Goal: Task Accomplishment & Management: Manage account settings

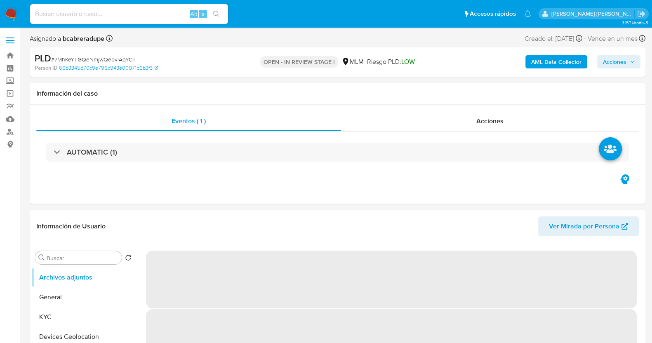
select select "10"
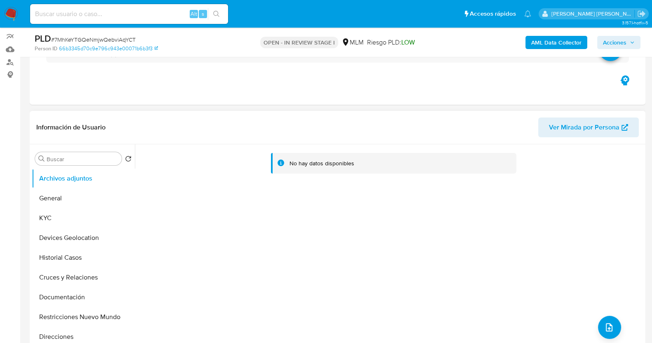
scroll to position [103, 0]
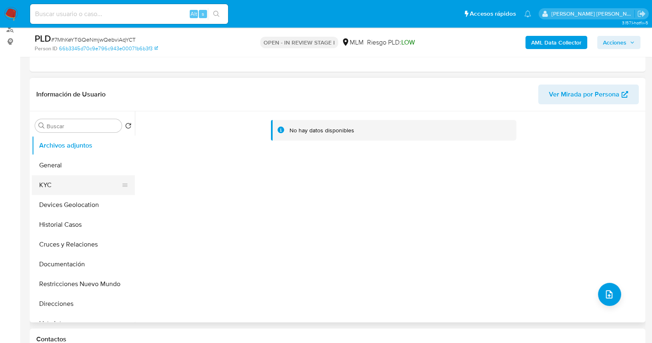
click at [56, 192] on button "KYC" at bounding box center [80, 185] width 97 height 20
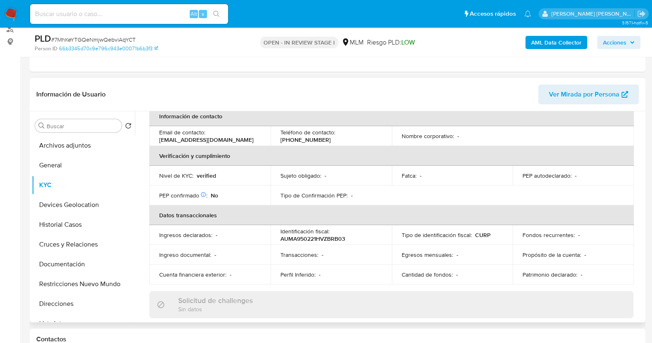
scroll to position [163, 0]
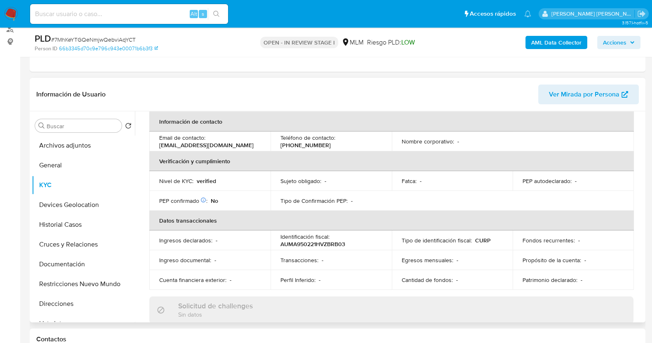
drag, startPoint x: 313, startPoint y: 149, endPoint x: 305, endPoint y: 124, distance: 26.5
click at [318, 151] on th "Verificación y cumplimiento" at bounding box center [391, 161] width 485 height 20
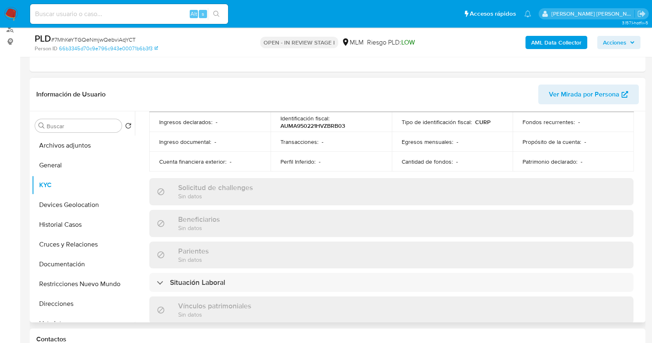
scroll to position [266, 0]
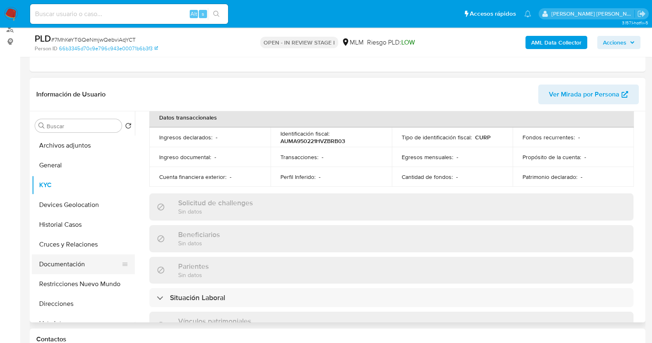
click at [78, 267] on button "Documentación" at bounding box center [80, 265] width 97 height 20
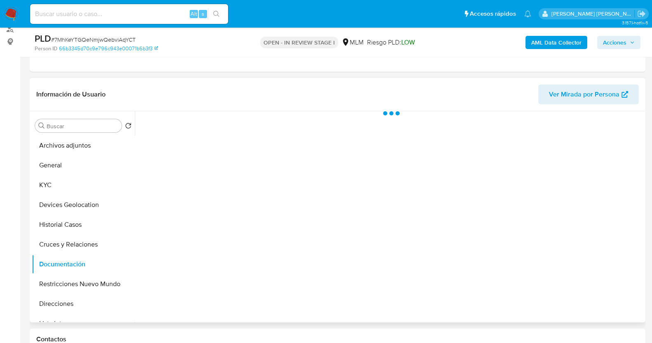
scroll to position [0, 0]
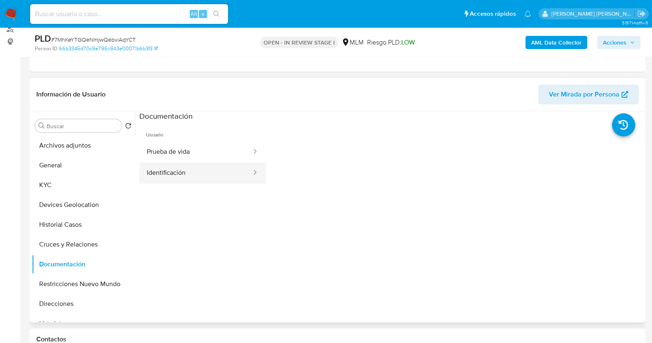
drag, startPoint x: 211, startPoint y: 177, endPoint x: 222, endPoint y: 168, distance: 14.4
click at [214, 176] on button "Identificación" at bounding box center [195, 173] width 113 height 21
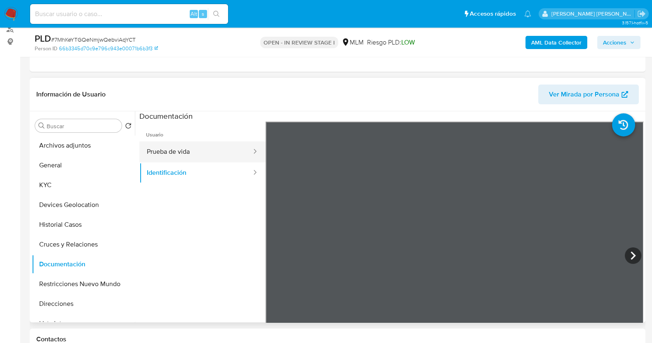
click at [200, 151] on button "Prueba de vida" at bounding box center [195, 152] width 113 height 21
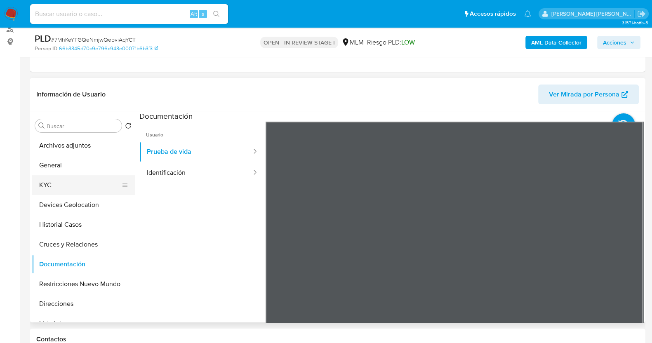
click at [71, 184] on button "KYC" at bounding box center [80, 185] width 97 height 20
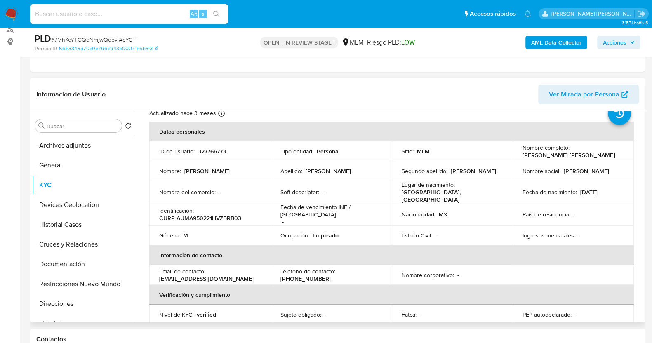
scroll to position [51, 0]
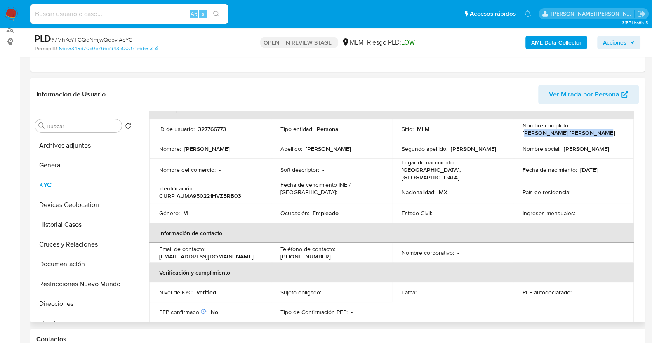
drag, startPoint x: 543, startPoint y: 135, endPoint x: 598, endPoint y: 135, distance: 55.3
click at [598, 135] on div "Nombre completo : Abner Samir Aburto Marquez" at bounding box center [574, 129] width 102 height 15
click at [523, 132] on p "Abner Samir Aburto Marquez" at bounding box center [569, 132] width 92 height 7
click at [523, 134] on p "Abner Samir Aburto Marquez" at bounding box center [569, 132] width 92 height 7
drag, startPoint x: 521, startPoint y: 132, endPoint x: 588, endPoint y: 136, distance: 67.4
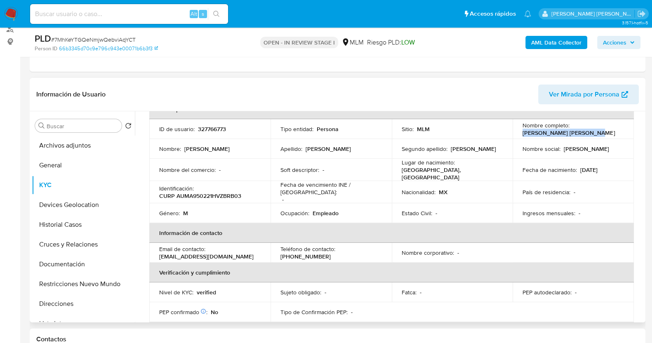
click at [588, 136] on td "Nombre completo : Abner Samir Aburto Marquez" at bounding box center [573, 129] width 121 height 20
copy p "Abner Samir Aburto Marqu"
click at [596, 130] on div "Nombre completo : Abner Samir Aburto Marquez" at bounding box center [574, 129] width 102 height 15
drag, startPoint x: 597, startPoint y: 132, endPoint x: 519, endPoint y: 134, distance: 78.4
click at [519, 134] on td "Nombre completo : Abner Samir Aburto Marquez" at bounding box center [573, 129] width 121 height 20
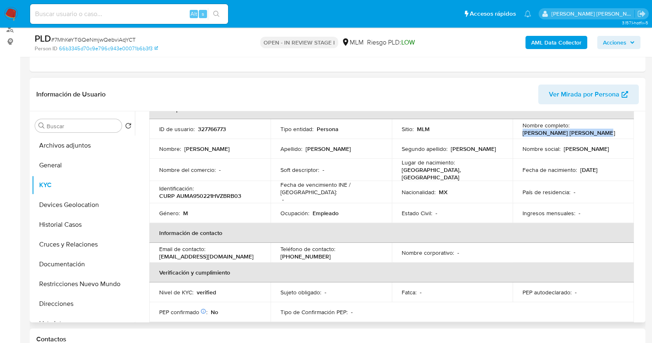
copy p "Abner Samir Aburto Marquez"
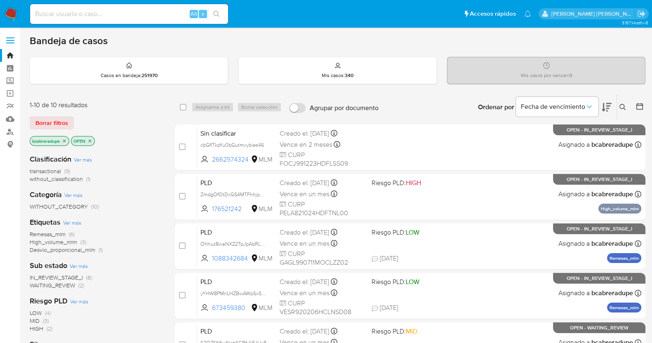
click at [126, 17] on input at bounding box center [129, 14] width 198 height 11
paste input "745684071"
type input "745684071"
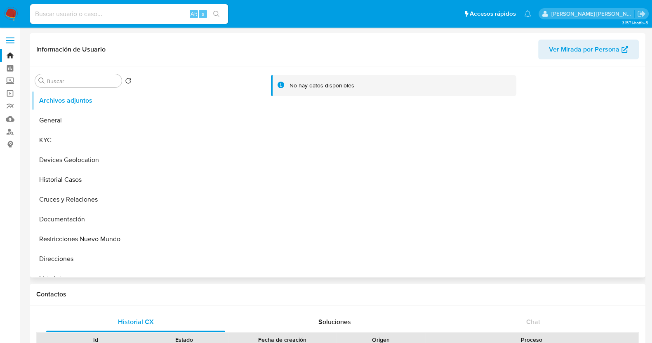
select select "10"
click at [62, 137] on button "KYC" at bounding box center [80, 140] width 97 height 20
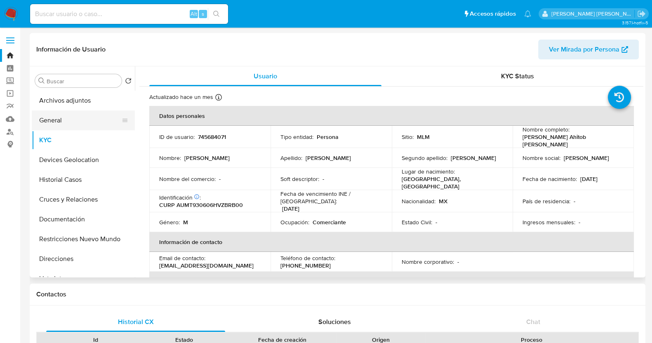
click at [63, 121] on button "General" at bounding box center [80, 121] width 97 height 20
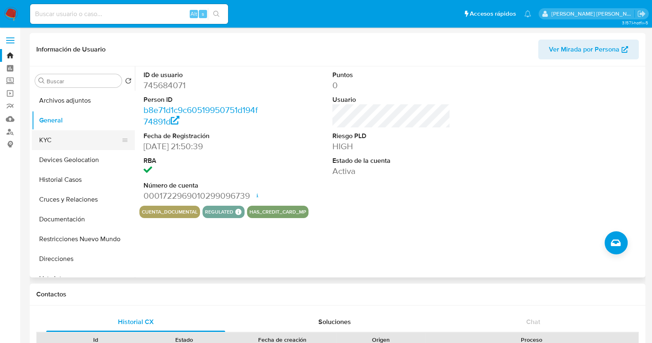
click at [63, 140] on button "KYC" at bounding box center [80, 140] width 97 height 20
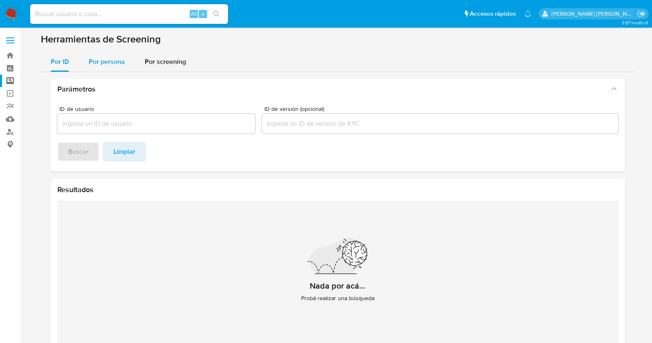
click at [103, 59] on span "Por persona" at bounding box center [107, 61] width 36 height 9
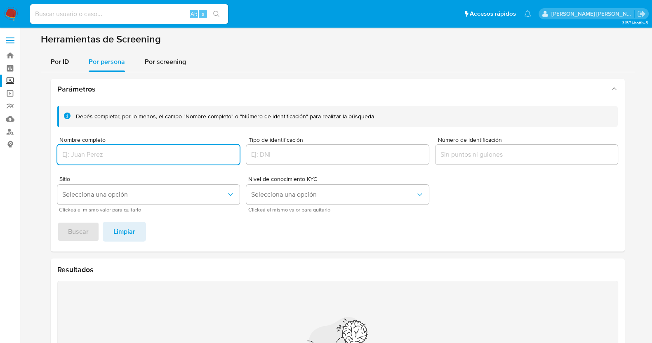
click at [193, 153] on input "Nombre completo" at bounding box center [148, 154] width 183 height 11
click at [128, 151] on input "Nombre completo" at bounding box center [148, 154] width 183 height 11
type input "TOBIAS AHITOB ABURTO MARQUEZ"
click at [80, 229] on span "Buscar" at bounding box center [78, 232] width 21 height 18
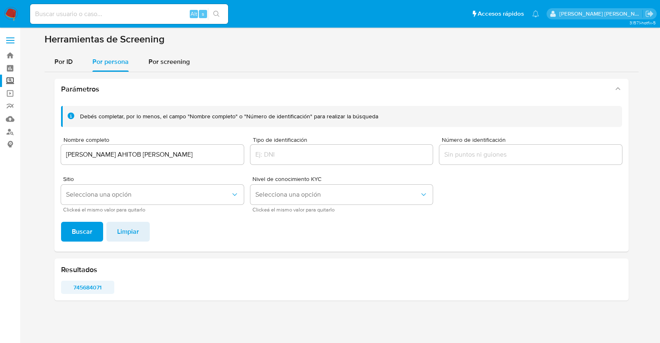
click at [91, 286] on span "745684071" at bounding box center [88, 288] width 42 height 12
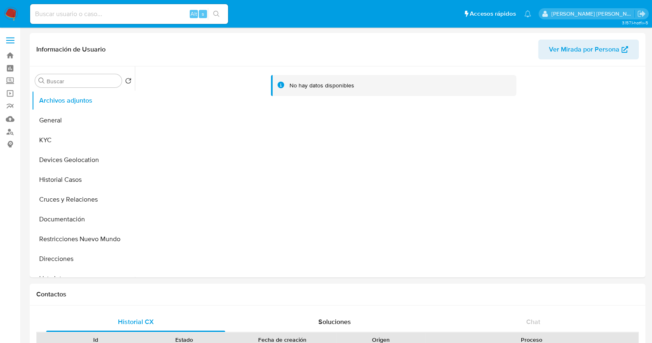
select select "10"
click at [70, 138] on button "KYC" at bounding box center [80, 140] width 97 height 20
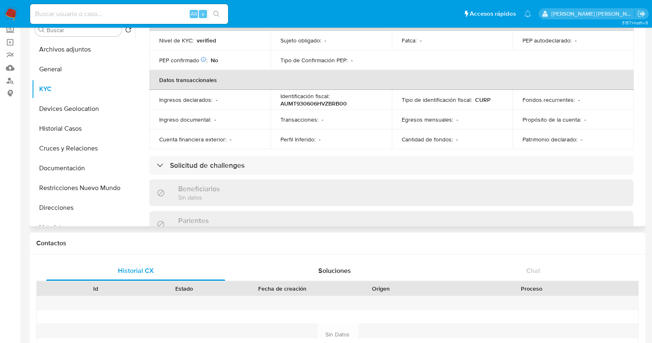
scroll to position [149, 0]
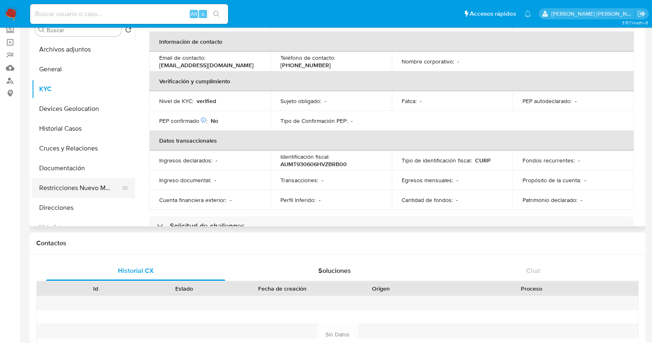
click at [76, 189] on button "Restricciones Nuevo Mundo" at bounding box center [80, 188] width 97 height 20
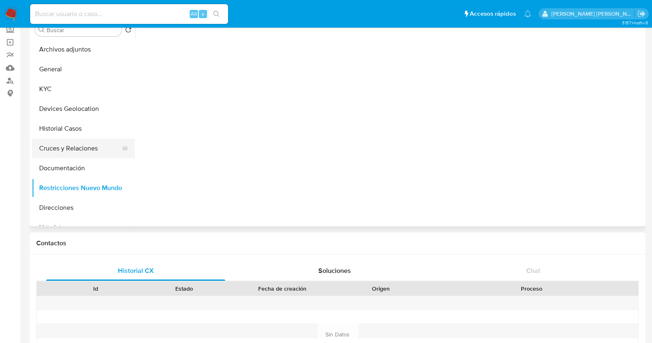
scroll to position [0, 0]
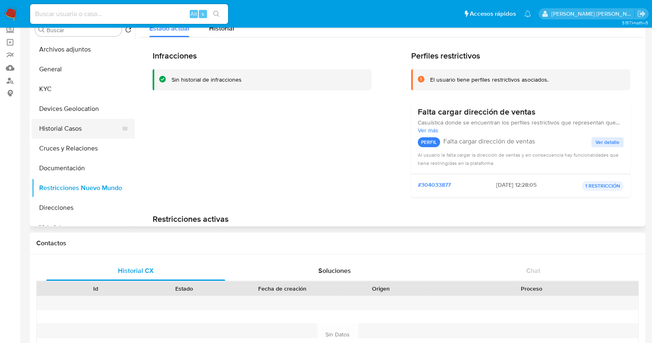
click at [85, 122] on button "Historial Casos" at bounding box center [80, 129] width 97 height 20
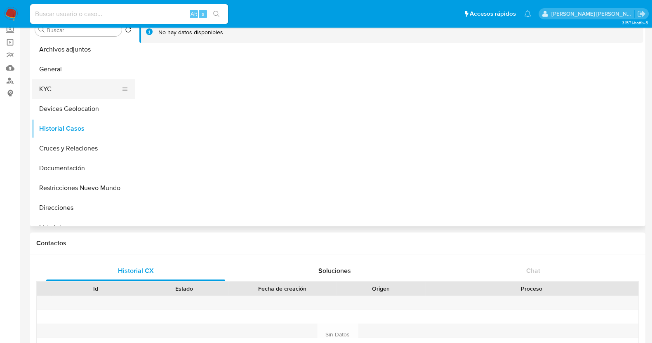
click at [76, 85] on button "KYC" at bounding box center [80, 89] width 97 height 20
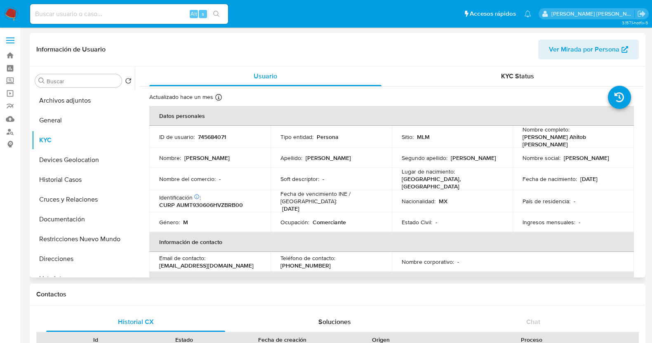
click at [204, 137] on p "745684071" at bounding box center [212, 136] width 28 height 7
copy p "745684071"
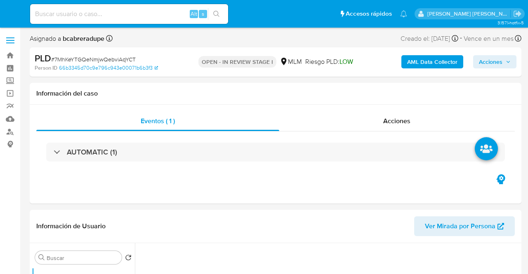
select select "10"
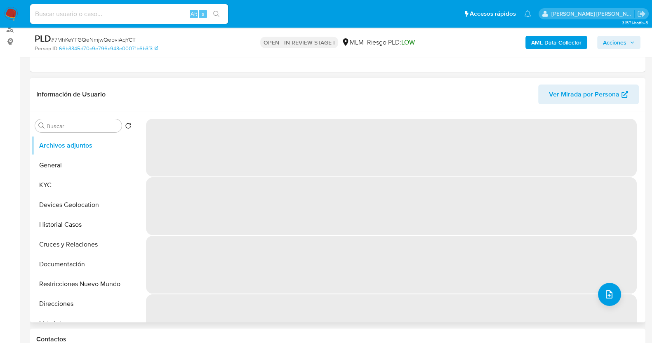
scroll to position [103, 0]
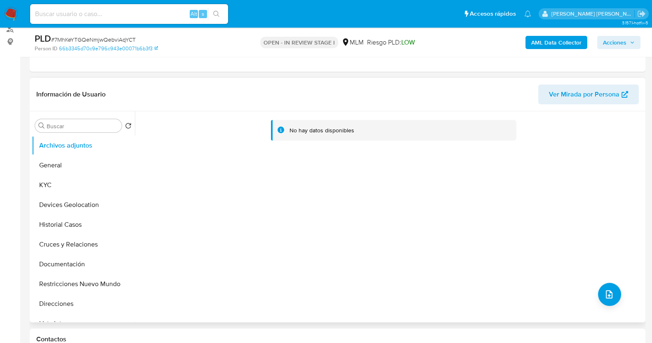
select select "10"
click at [71, 298] on button "Direcciones" at bounding box center [80, 304] width 97 height 20
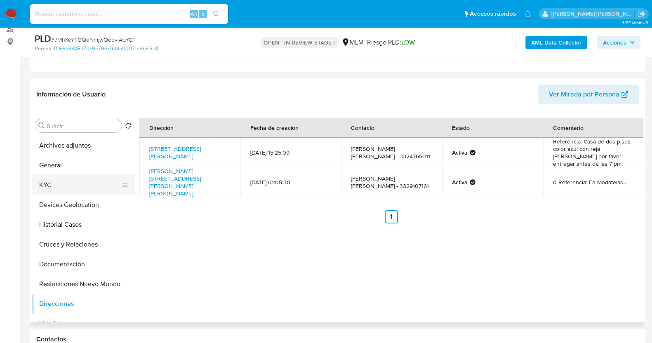
click at [62, 175] on button "KYC" at bounding box center [80, 185] width 97 height 20
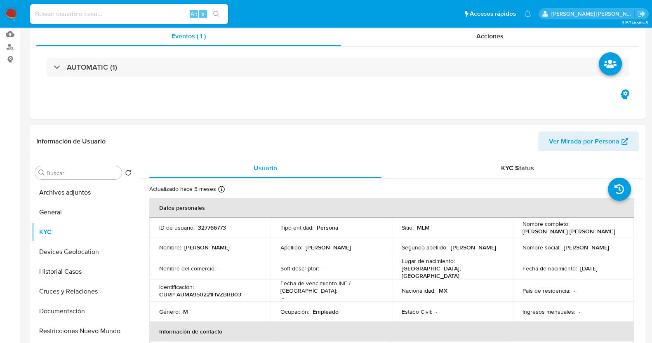
scroll to position [206, 0]
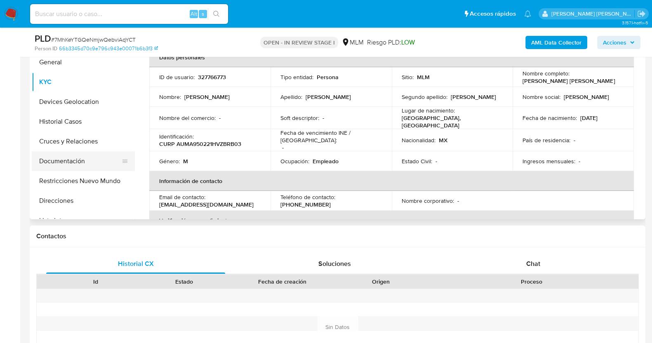
click at [80, 156] on button "Documentación" at bounding box center [80, 161] width 97 height 20
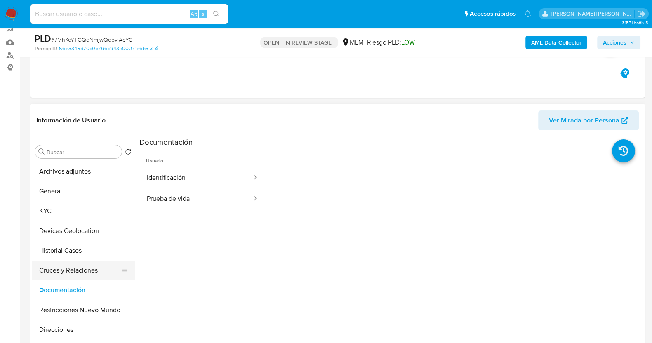
scroll to position [51, 0]
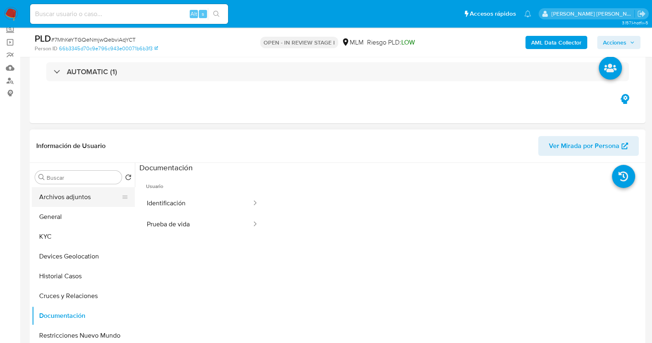
click at [75, 197] on button "Archivos adjuntos" at bounding box center [80, 197] width 97 height 20
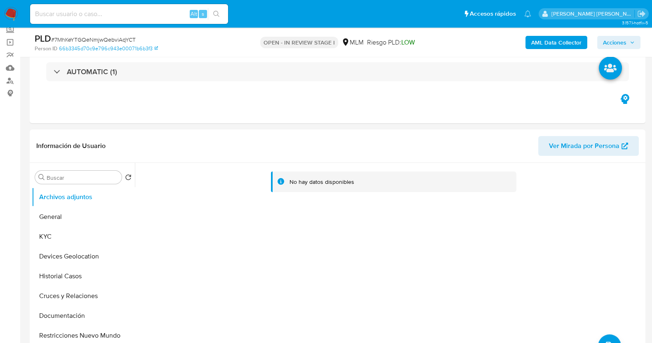
click at [78, 35] on div "PLD # 7MhKeYTGQeNmjwQebviAqYCT" at bounding box center [134, 39] width 199 height 12
copy span "7MhKeYTGQeNmjwQebviAqYCT"
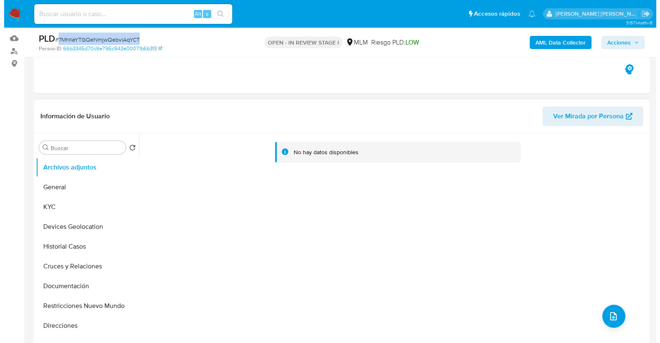
scroll to position [103, 0]
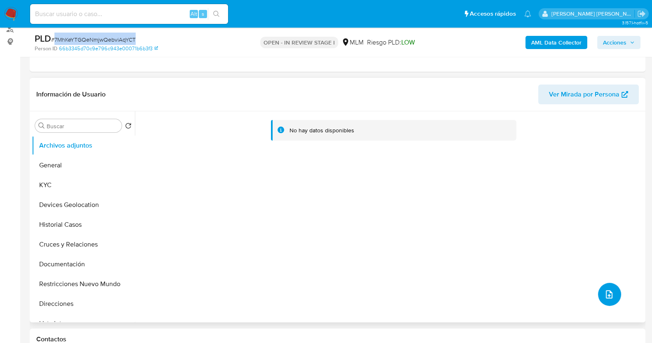
click at [604, 294] on icon "upload-file" at bounding box center [609, 295] width 10 height 10
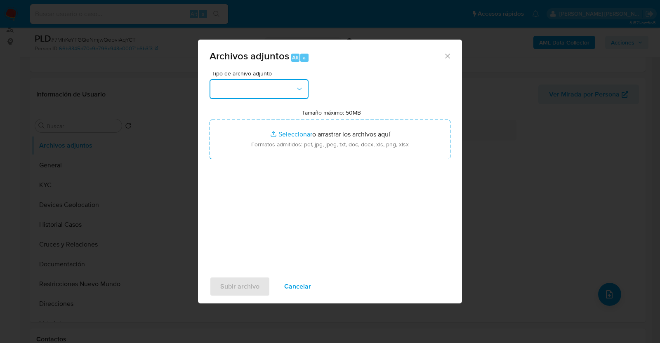
click at [258, 81] on button "button" at bounding box center [259, 89] width 99 height 20
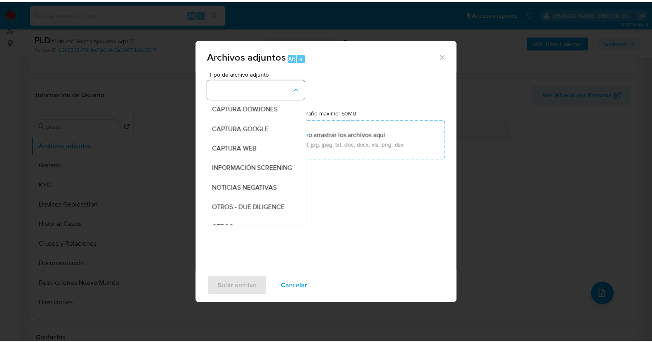
scroll to position [43, 0]
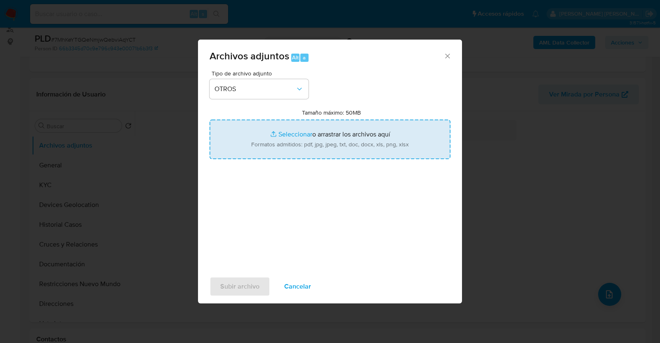
type input "C:\fakepath\327766773_ABNER ABURTO_AGO2025.pdf"
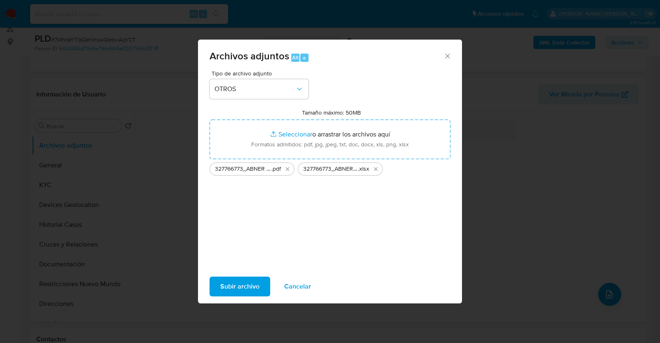
click at [232, 285] on span "Subir archivo" at bounding box center [239, 287] width 39 height 18
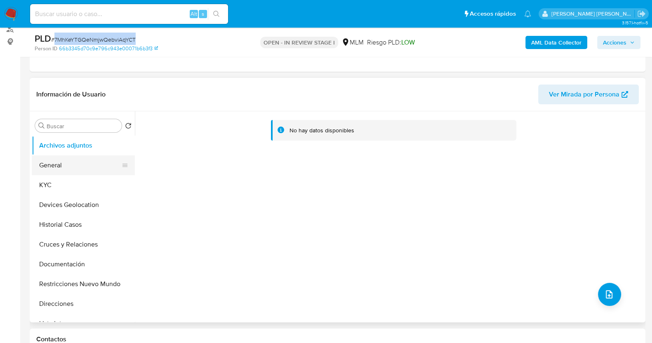
click at [50, 166] on button "General" at bounding box center [80, 166] width 97 height 20
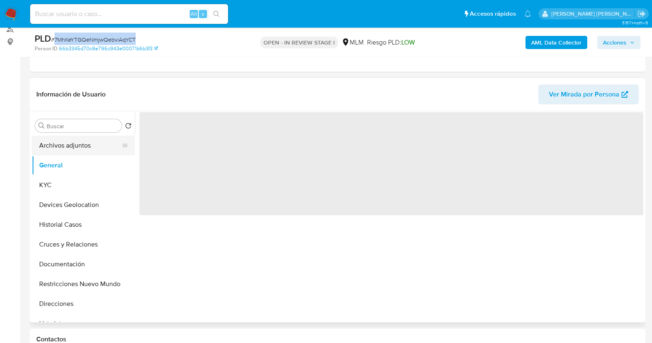
click at [77, 144] on button "Archivos adjuntos" at bounding box center [80, 146] width 97 height 20
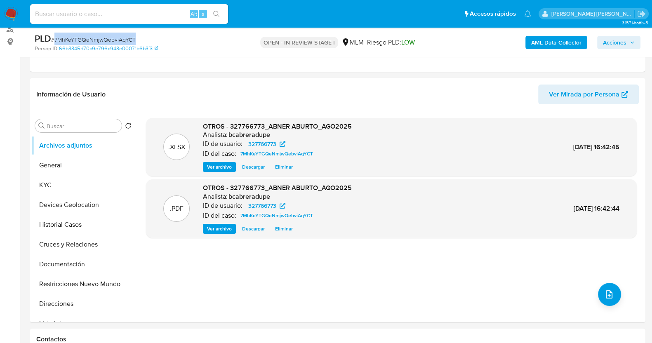
click at [629, 42] on span "Acciones" at bounding box center [619, 43] width 32 height 12
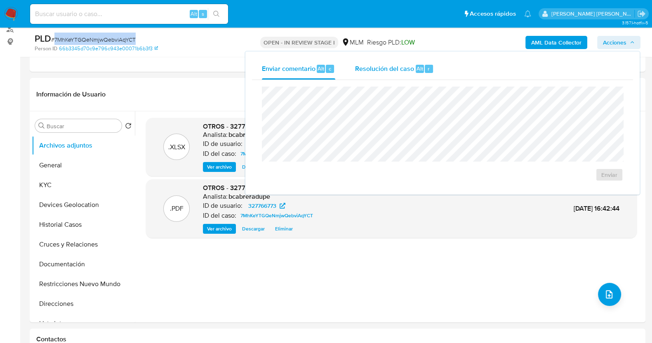
click at [373, 69] on span "Resolución del caso" at bounding box center [384, 68] width 59 height 9
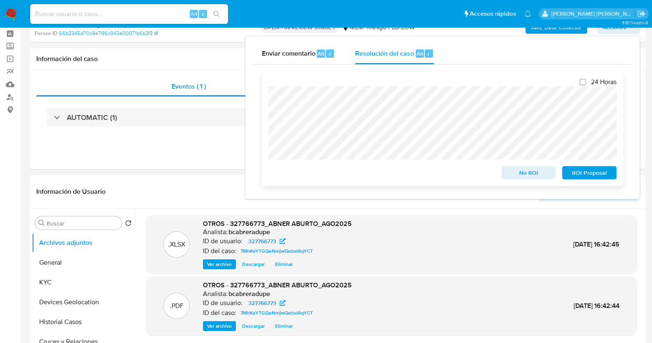
scroll to position [0, 0]
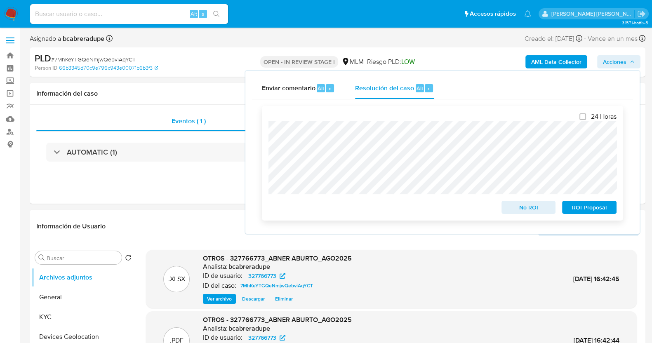
click at [537, 210] on span "No ROI" at bounding box center [529, 208] width 43 height 12
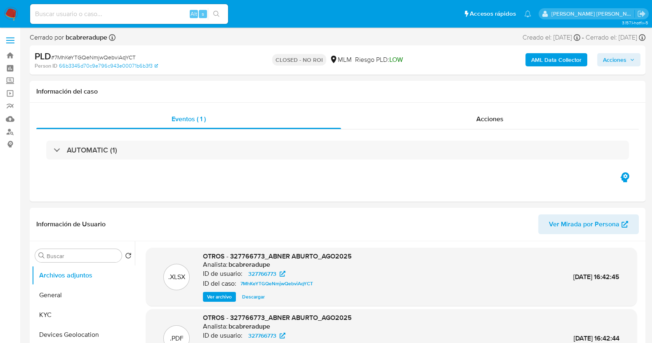
select select "10"
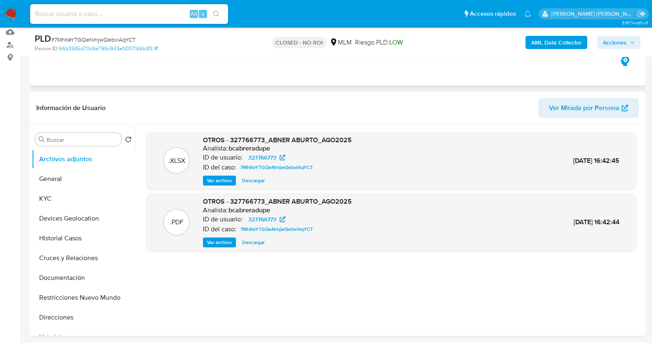
scroll to position [103, 0]
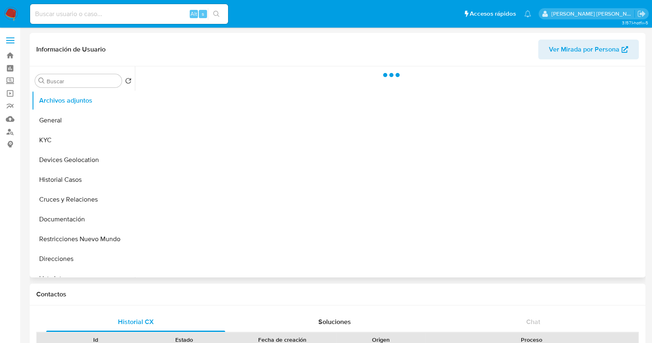
select select "10"
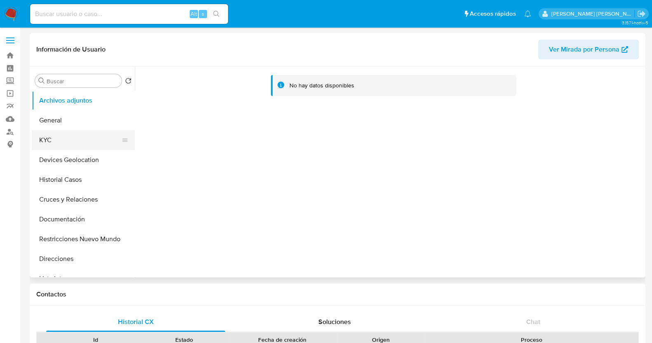
click at [61, 136] on button "KYC" at bounding box center [80, 140] width 97 height 20
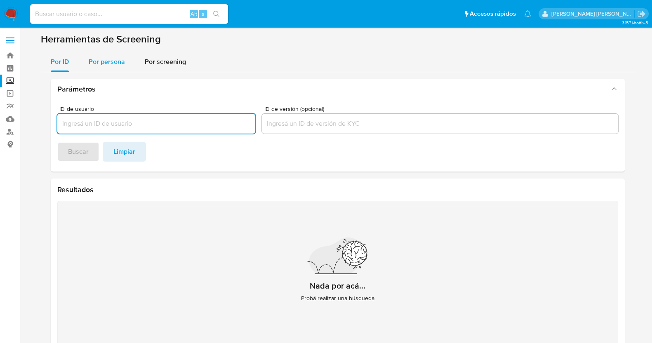
click at [111, 66] on div "Por persona" at bounding box center [107, 62] width 36 height 20
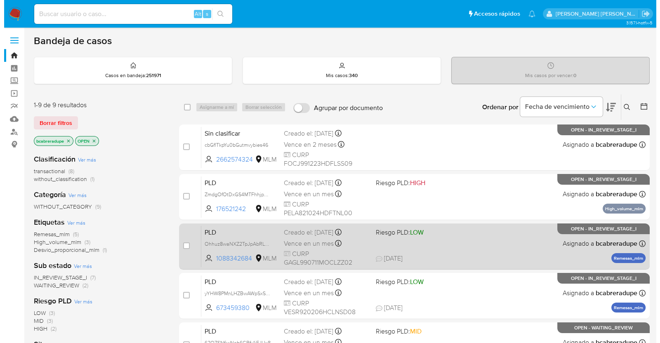
scroll to position [51, 0]
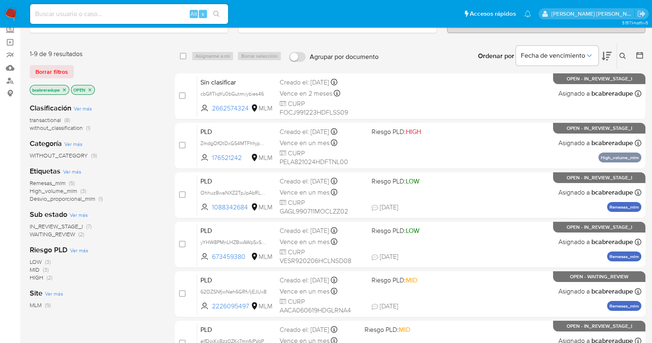
click at [66, 88] on icon "close-filter" at bounding box center [64, 89] width 3 height 3
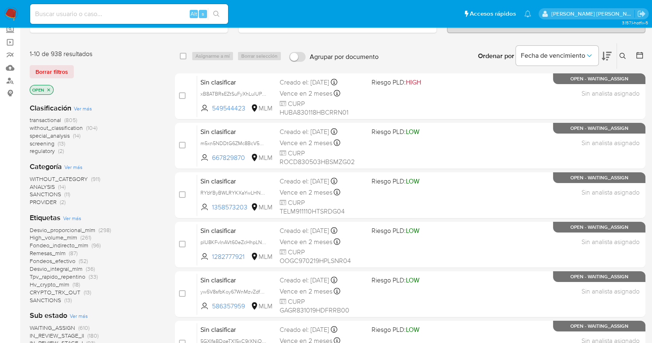
click at [622, 55] on icon at bounding box center [623, 56] width 7 height 7
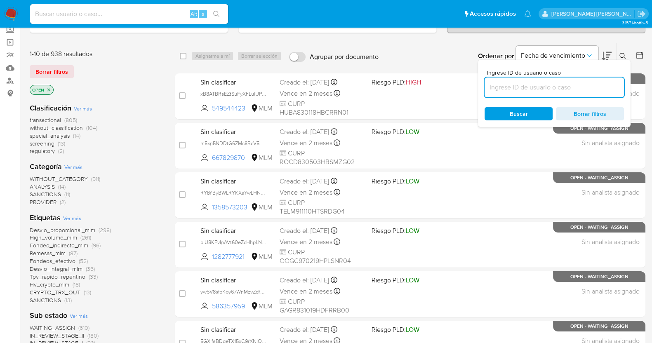
click at [511, 85] on input at bounding box center [554, 87] width 139 height 11
type input "544685859"
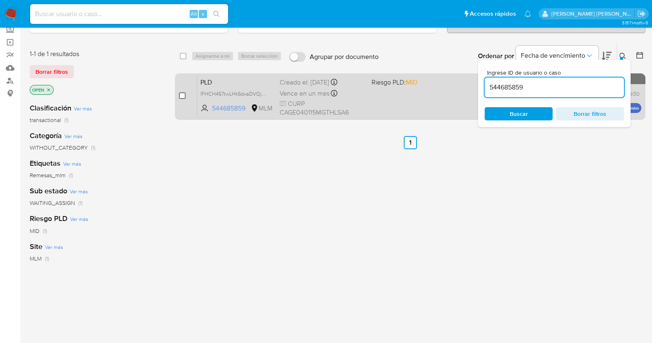
click at [181, 94] on input "checkbox" at bounding box center [182, 95] width 7 height 7
checkbox input "true"
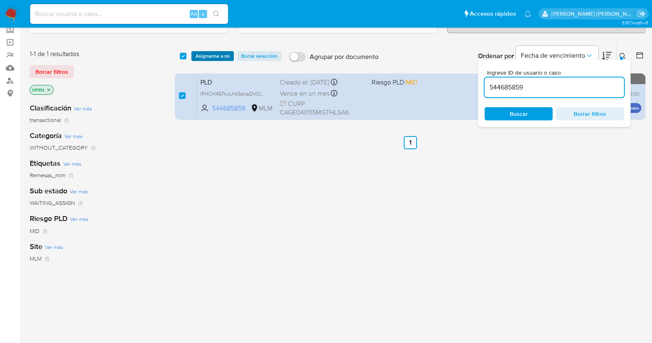
click at [221, 52] on span "Asignarme a mí" at bounding box center [213, 56] width 34 height 8
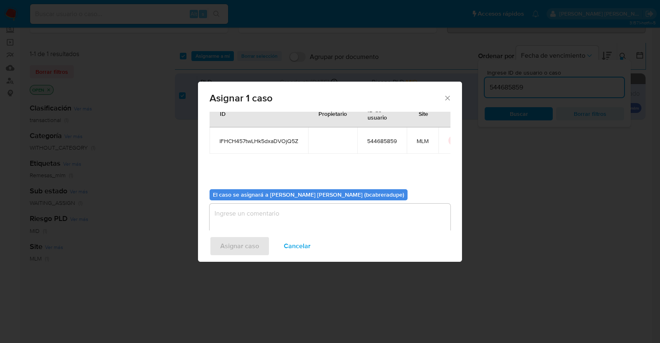
scroll to position [43, 0]
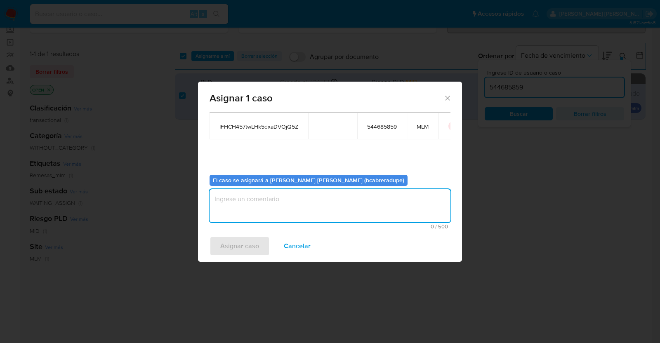
click at [332, 203] on textarea "assign-modal" at bounding box center [330, 205] width 241 height 33
type textarea "BJCD"
click at [240, 241] on span "Asignar caso" at bounding box center [239, 246] width 39 height 18
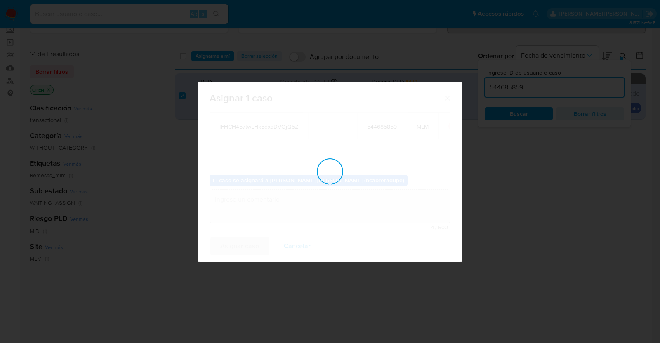
checkbox input "false"
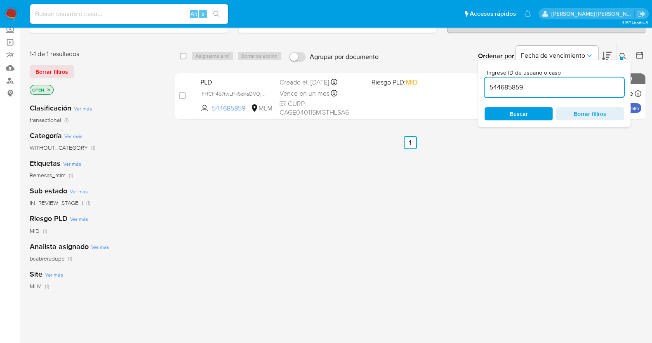
click at [506, 87] on input "544685859" at bounding box center [554, 87] width 139 height 11
paste input "1799446758"
type input "1799446758"
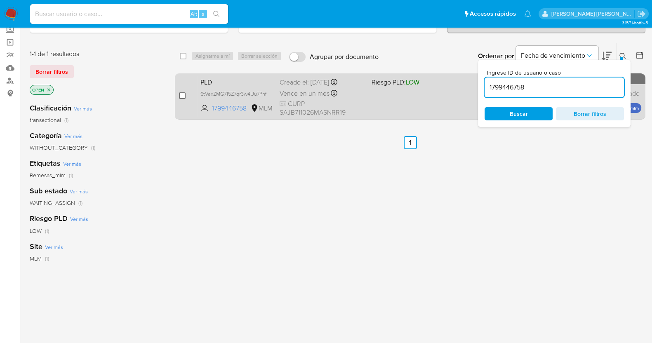
click at [184, 94] on input "checkbox" at bounding box center [182, 95] width 7 height 7
checkbox input "true"
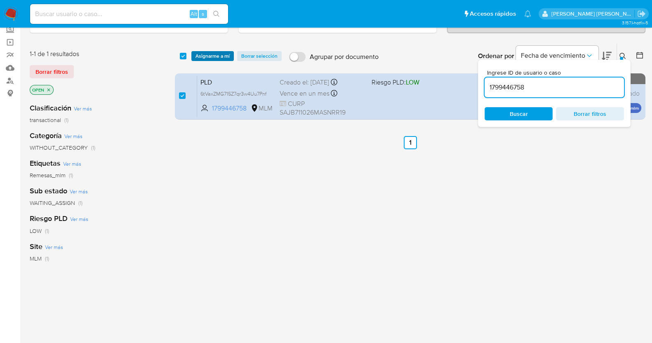
click at [217, 54] on span "Asignarme a mí" at bounding box center [213, 56] width 34 height 8
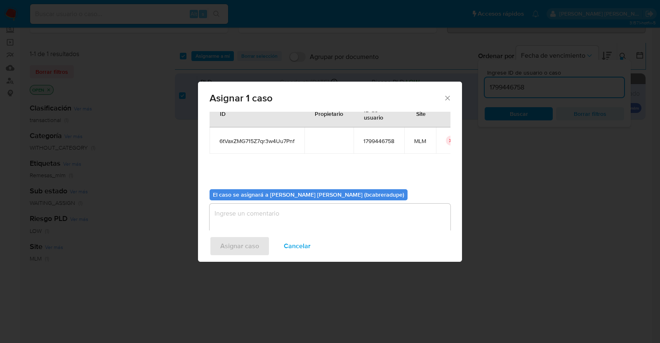
scroll to position [43, 0]
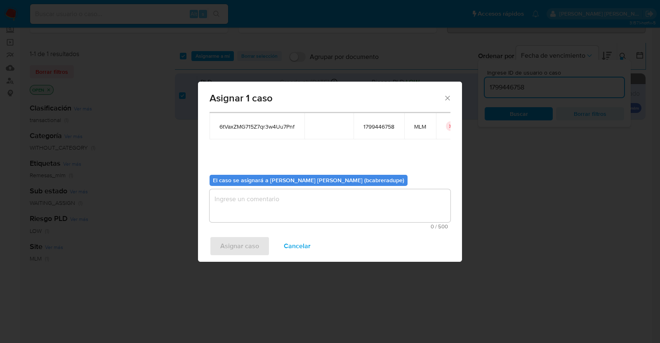
click at [344, 203] on textarea "assign-modal" at bounding box center [330, 205] width 241 height 33
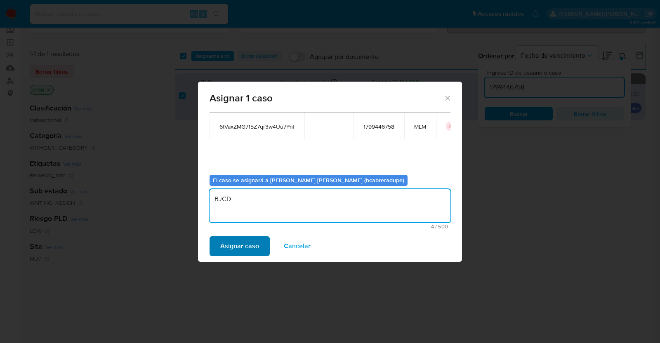
type textarea "BJCD"
click at [241, 253] on span "Asignar caso" at bounding box center [239, 246] width 39 height 18
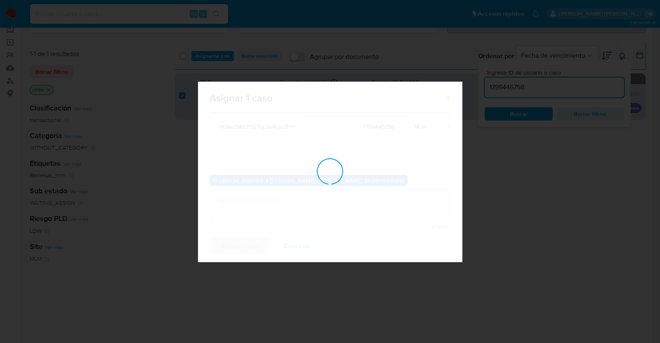
checkbox input "false"
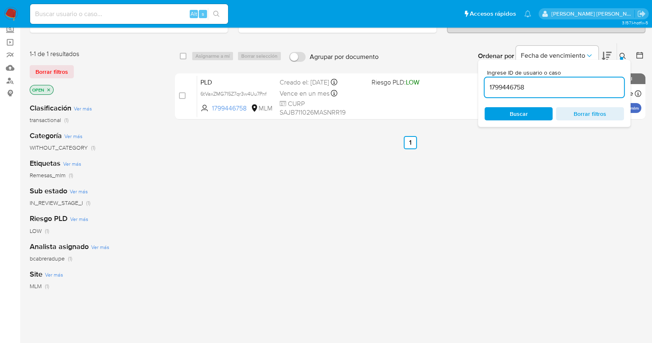
click at [518, 85] on input "1799446758" at bounding box center [554, 87] width 139 height 11
paste input "2172964243"
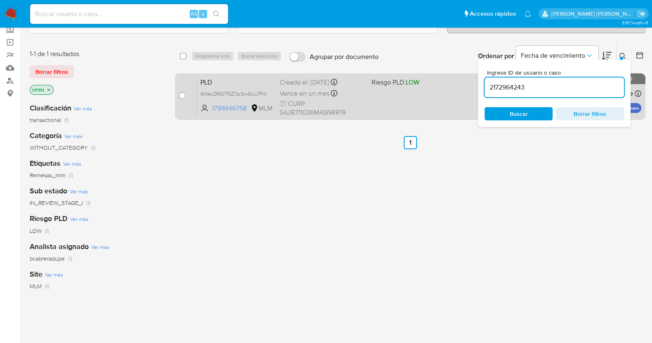
type input "2172964243"
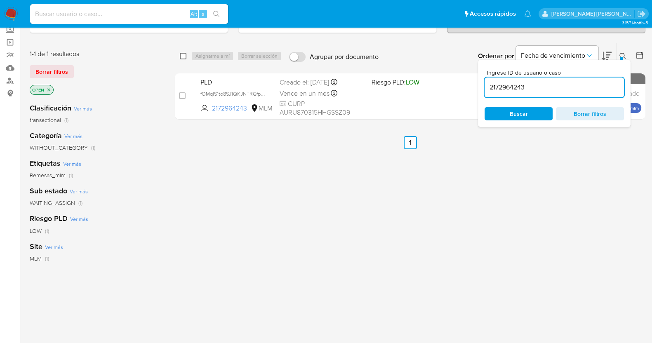
click at [183, 54] on input "checkbox" at bounding box center [183, 56] width 7 height 7
checkbox input "true"
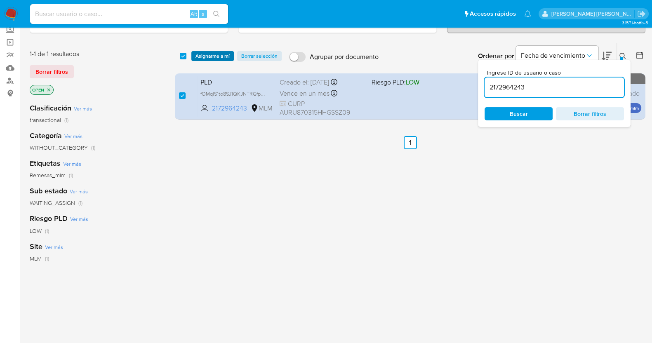
click at [223, 57] on span "Asignarme a mí" at bounding box center [213, 56] width 34 height 8
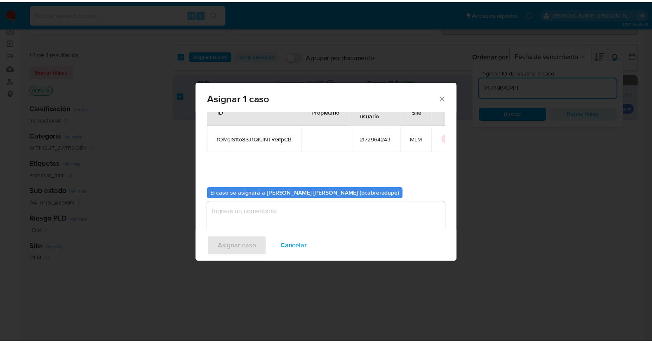
scroll to position [43, 0]
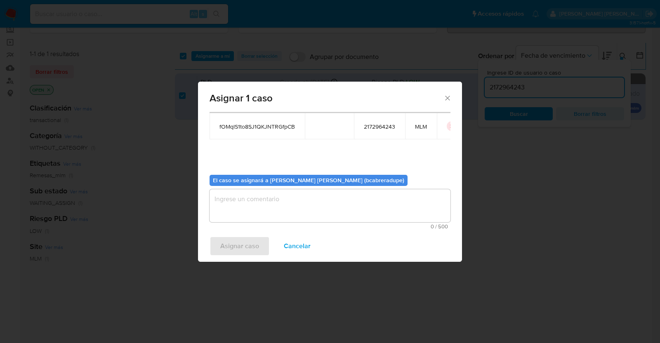
click at [347, 201] on textarea "assign-modal" at bounding box center [330, 205] width 241 height 33
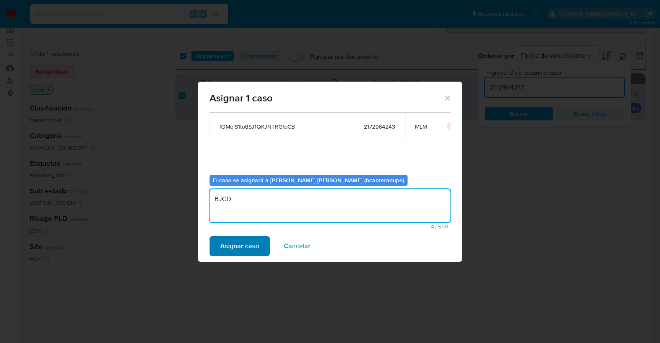
type textarea "BJCD"
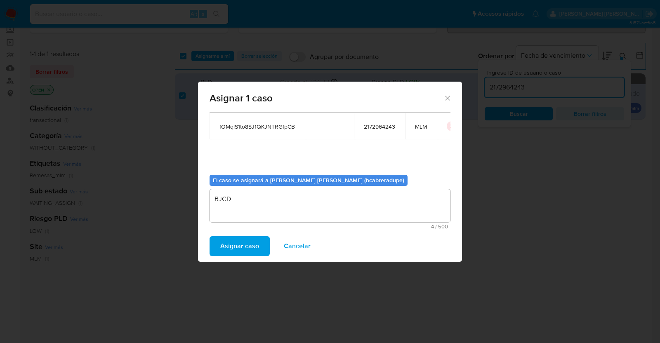
click at [246, 238] on span "Asignar caso" at bounding box center [239, 246] width 39 height 18
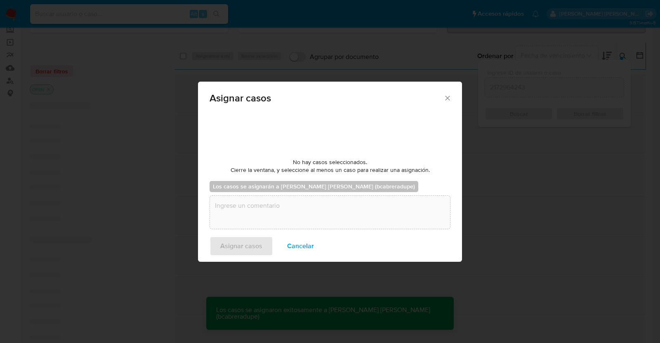
checkbox input "false"
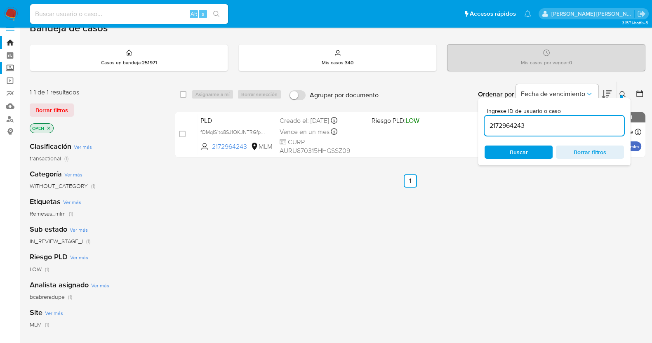
scroll to position [0, 0]
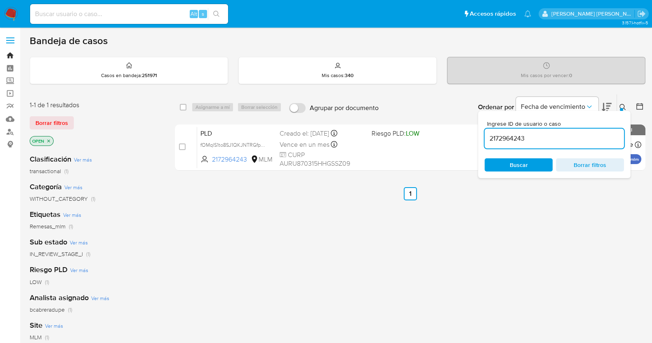
click at [9, 57] on link "Bandeja" at bounding box center [49, 55] width 98 height 13
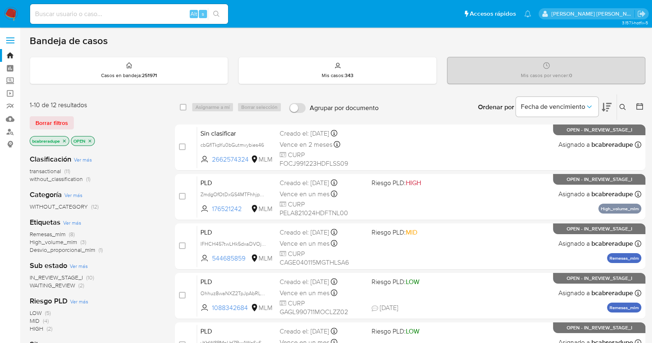
click at [57, 232] on span "Remesas_mlm" at bounding box center [48, 234] width 36 height 8
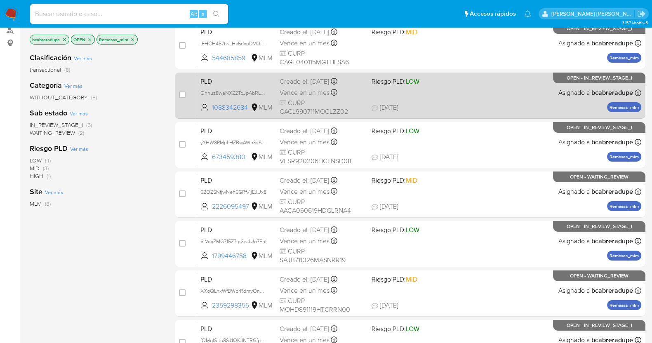
scroll to position [51, 0]
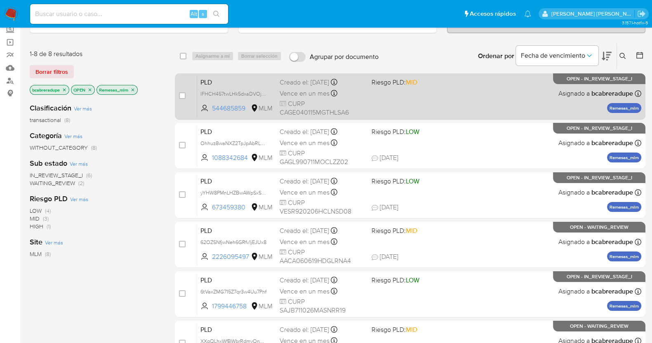
click at [314, 89] on span "Vence en un mes" at bounding box center [305, 93] width 50 height 9
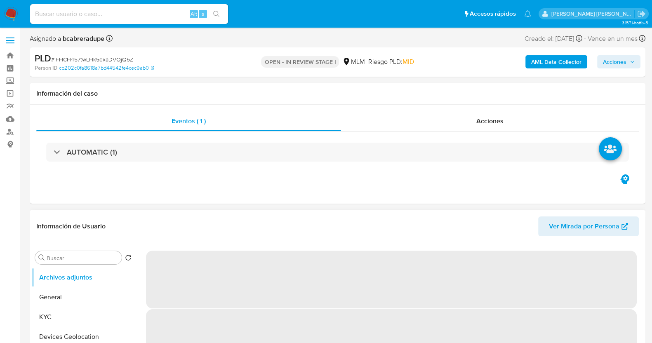
select select "10"
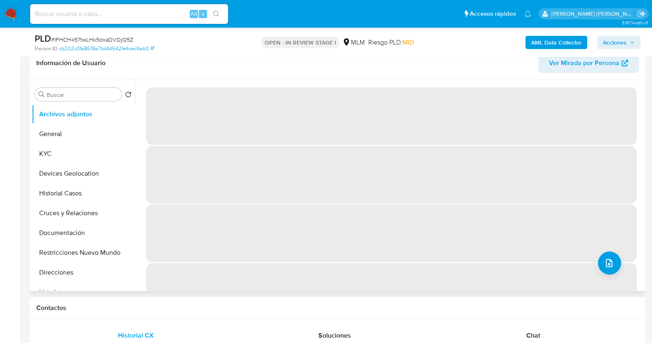
scroll to position [51, 0]
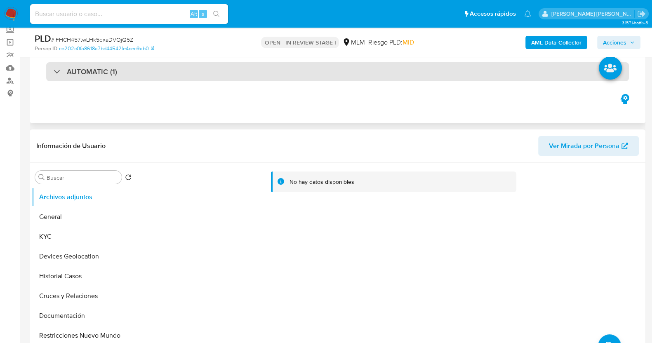
select select "10"
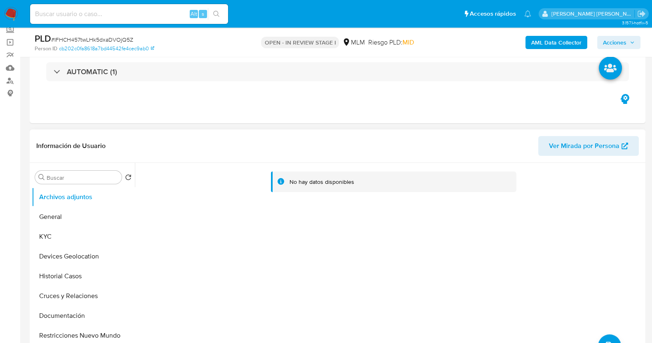
click at [130, 39] on span "# IFHCH457twLHk5dxaDVOjQ5Z" at bounding box center [92, 39] width 82 height 8
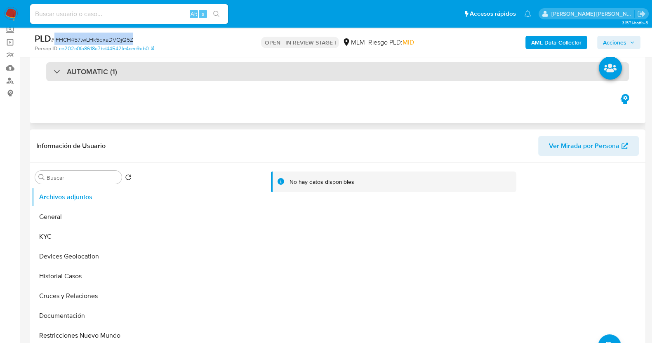
copy span "IFHCH457twLHk5dxaDVOjQ5Z"
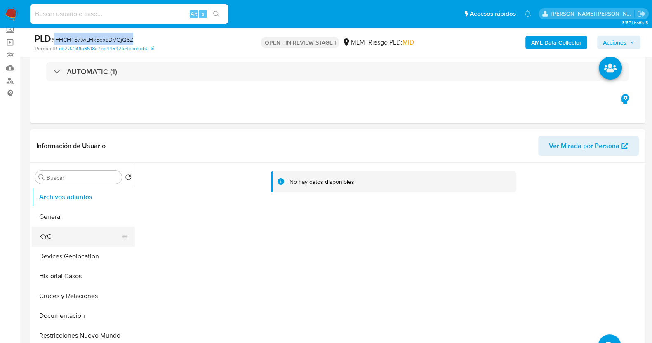
click at [67, 236] on button "KYC" at bounding box center [80, 237] width 97 height 20
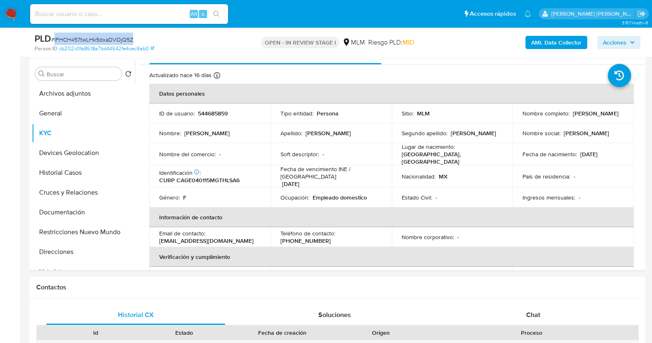
scroll to position [0, 0]
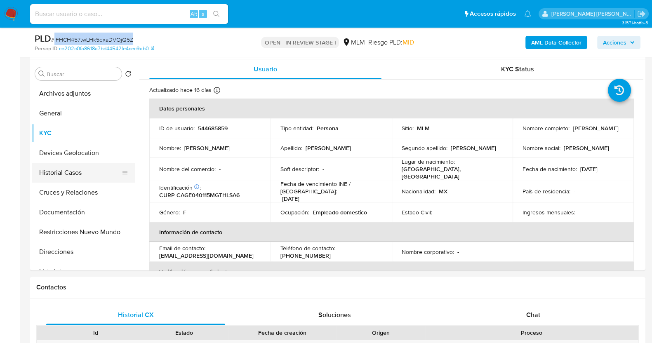
click at [64, 172] on button "Historial Casos" at bounding box center [80, 173] width 97 height 20
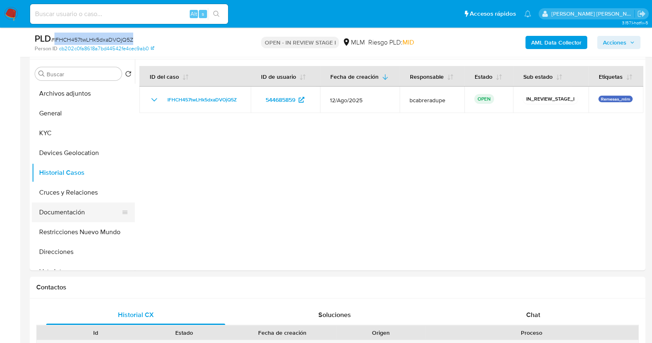
click at [81, 210] on button "Documentación" at bounding box center [80, 213] width 97 height 20
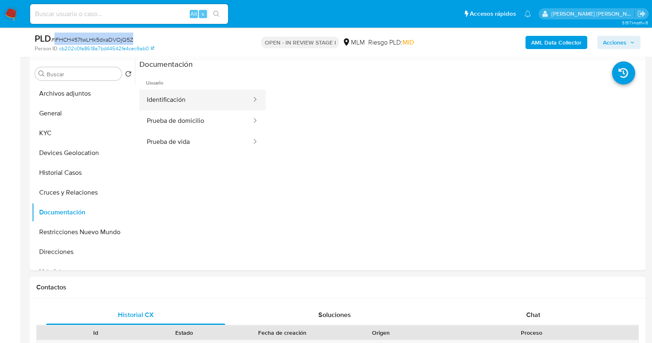
click at [214, 100] on button "Identificación" at bounding box center [195, 100] width 113 height 21
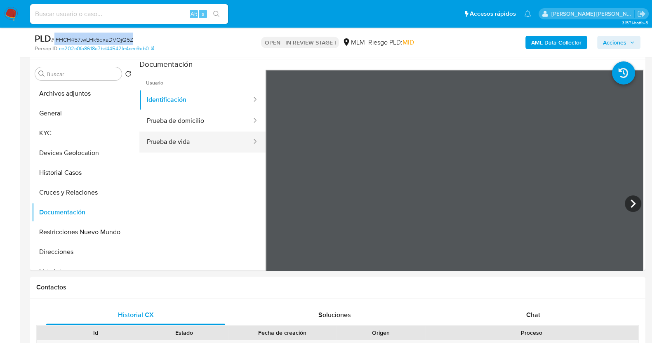
click at [177, 148] on button "Prueba de vida" at bounding box center [195, 142] width 113 height 21
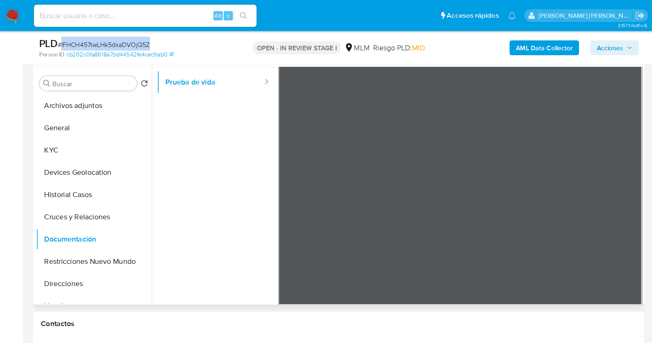
scroll to position [70, 0]
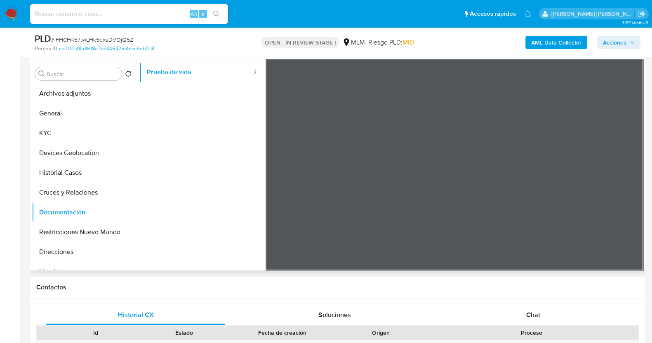
click at [242, 153] on ul "Usuario Identificación Prueba de domicilio Prueba de vida" at bounding box center [202, 119] width 126 height 238
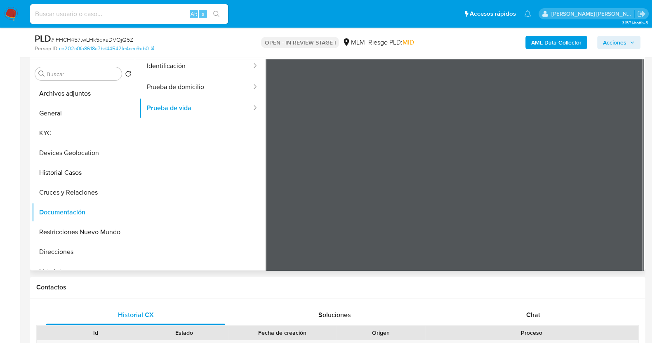
scroll to position [0, 0]
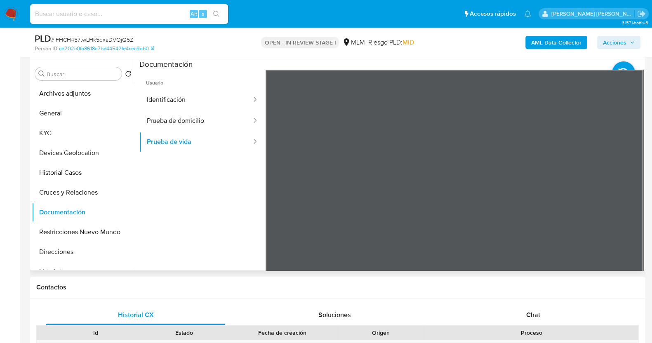
click at [520, 204] on div at bounding box center [455, 205] width 378 height 271
click at [212, 102] on button "Identificación" at bounding box center [195, 100] width 113 height 21
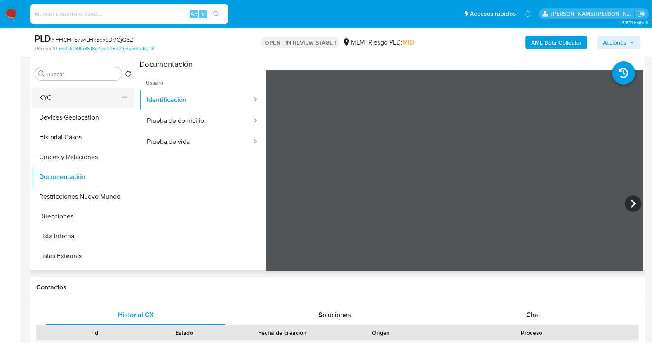
scroll to position [51, 0]
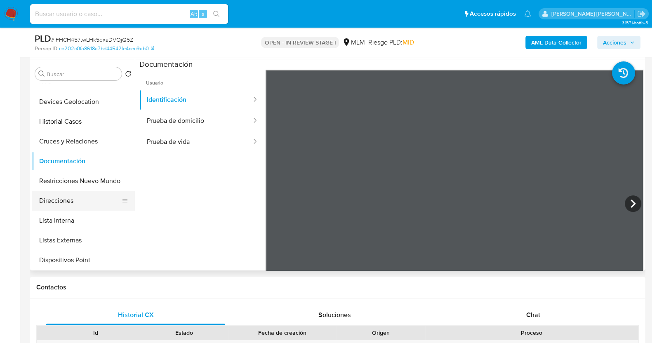
click at [78, 198] on button "Direcciones" at bounding box center [80, 201] width 97 height 20
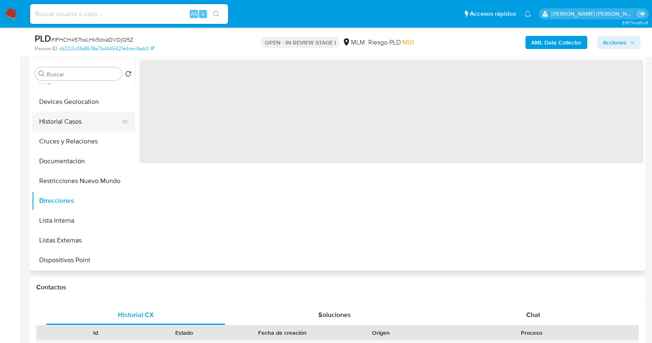
click at [76, 120] on button "Historial Casos" at bounding box center [80, 122] width 97 height 20
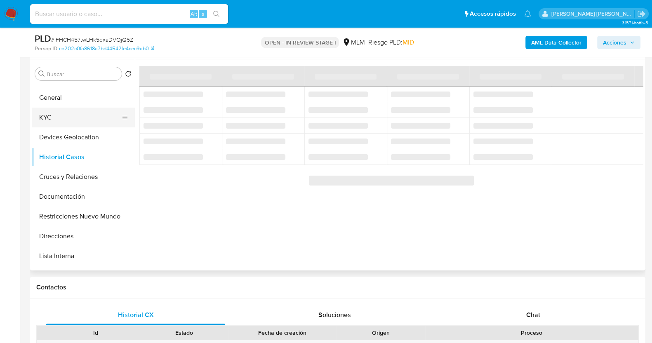
scroll to position [0, 0]
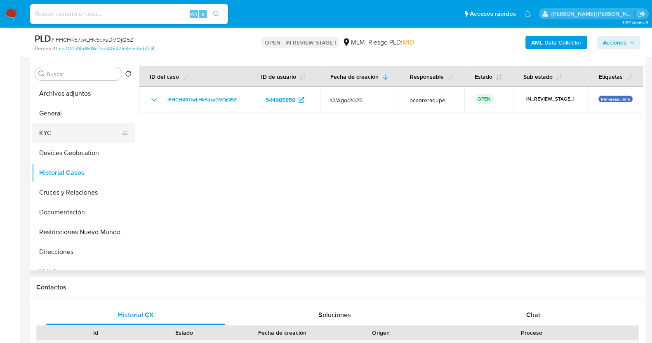
click at [59, 130] on button "KYC" at bounding box center [80, 133] width 97 height 20
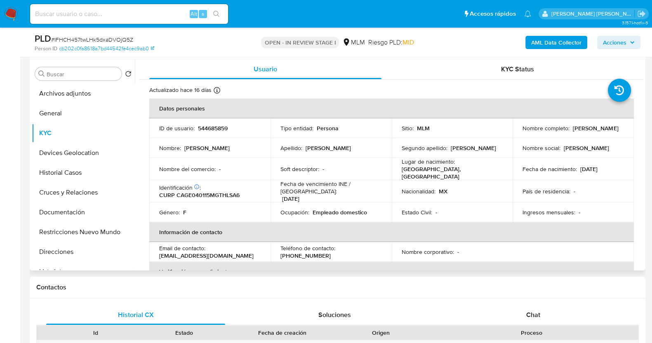
drag, startPoint x: 521, startPoint y: 131, endPoint x: 628, endPoint y: 141, distance: 107.8
click at [628, 141] on tbody "ID de usuario : 544685859 Tipo entidad : Persona Sitio : MLM Nombre completo : …" at bounding box center [391, 170] width 485 height 104
copy tbody "Estrella Guadalupe Chavez Gallaga Nombre : Estrella Guadalupe Apellido : Chavez…"
click at [576, 136] on td "Nombre completo : Estrella Guadalupe Chavez Gallaga" at bounding box center [573, 128] width 121 height 20
drag, startPoint x: 519, startPoint y: 132, endPoint x: 611, endPoint y: 131, distance: 91.6
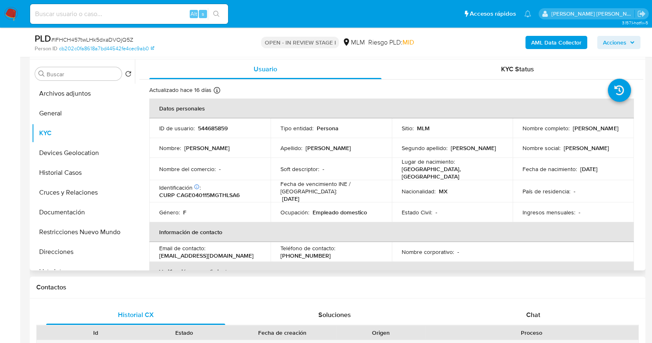
click at [611, 131] on td "Nombre completo : Estrella Guadalupe Chavez Gallaga" at bounding box center [573, 128] width 121 height 20
copy p "Estrella Guadalupe Chavez Gallaga"
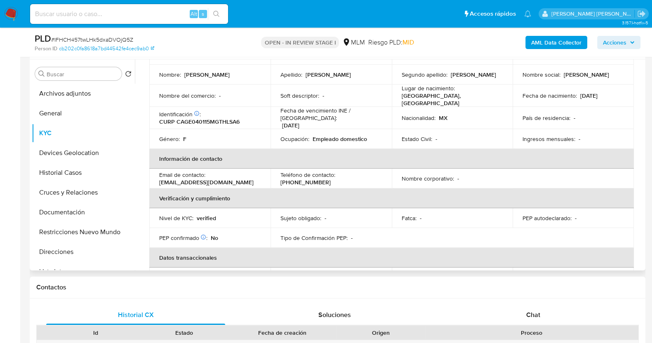
scroll to position [30, 0]
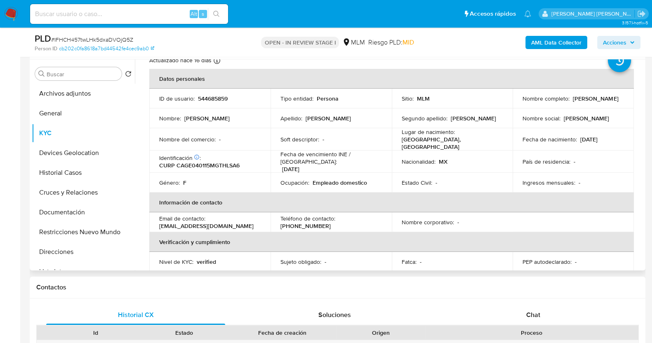
click at [560, 111] on td "Nombre social : Estrella Guadalupe" at bounding box center [573, 119] width 121 height 20
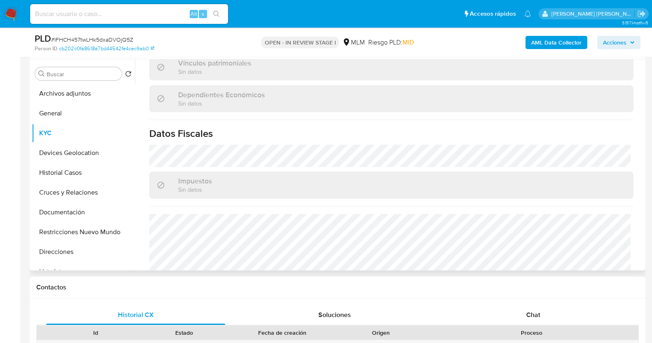
scroll to position [510, 0]
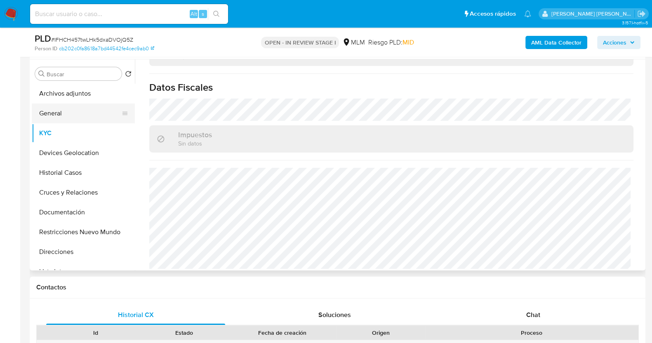
click at [57, 111] on button "General" at bounding box center [80, 114] width 97 height 20
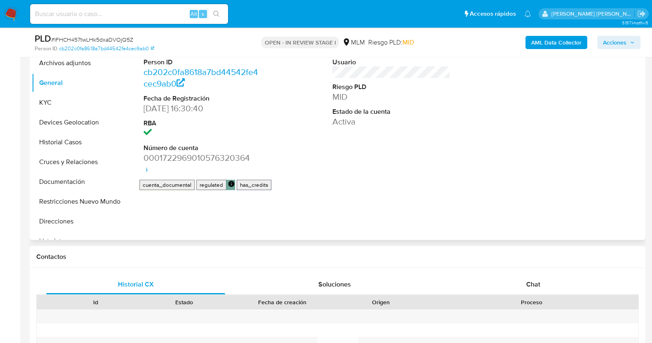
scroll to position [206, 0]
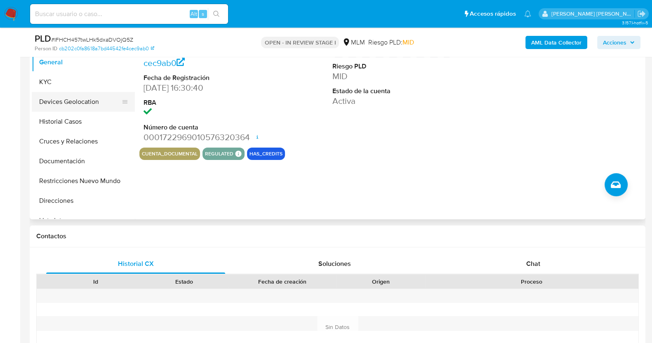
click at [72, 103] on button "Devices Geolocation" at bounding box center [80, 102] width 97 height 20
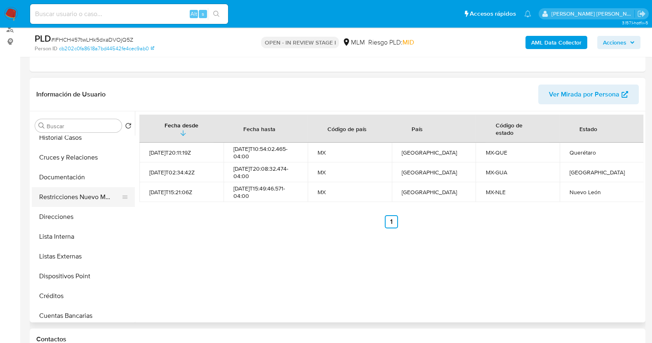
scroll to position [103, 0]
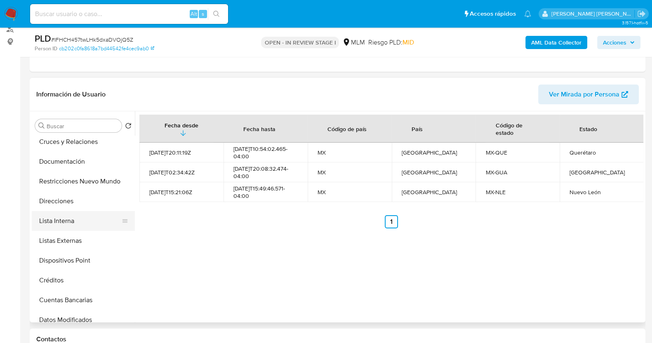
click at [71, 222] on button "Lista Interna" at bounding box center [80, 221] width 97 height 20
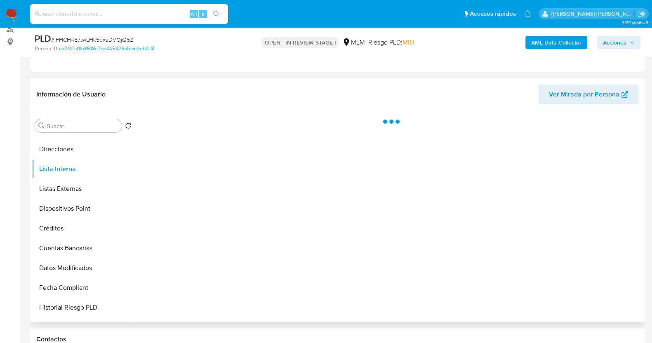
scroll to position [154, 0]
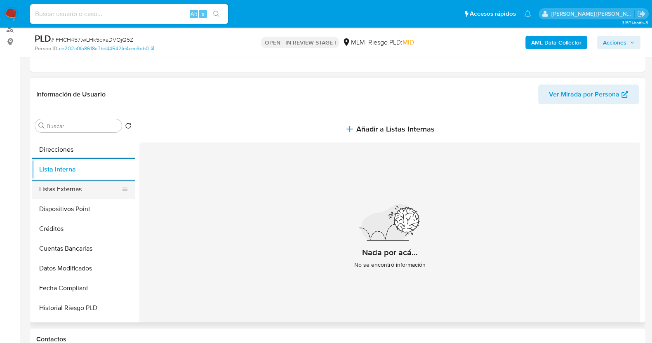
click at [85, 189] on button "Listas Externas" at bounding box center [80, 189] width 97 height 20
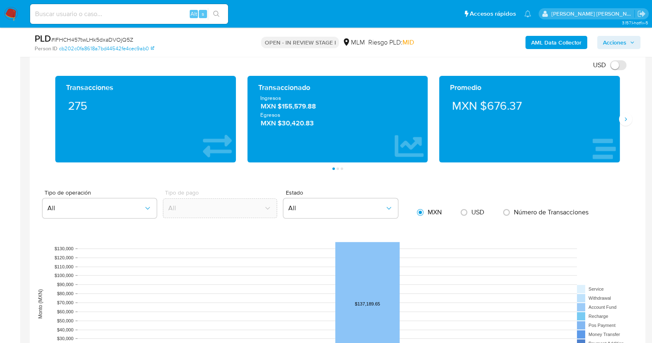
scroll to position [584, 0]
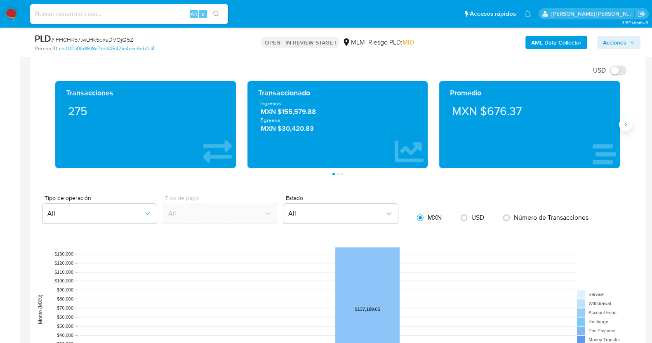
click at [626, 127] on button "Siguiente" at bounding box center [625, 124] width 13 height 13
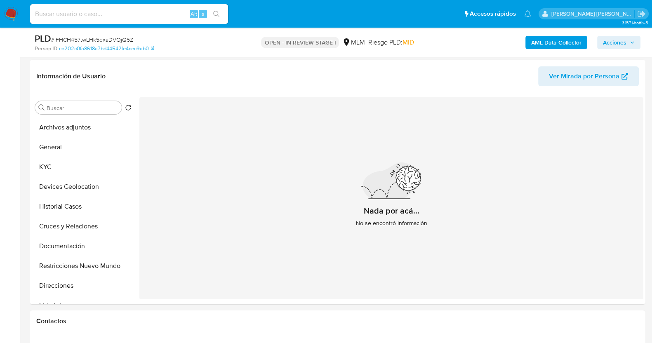
scroll to position [171, 0]
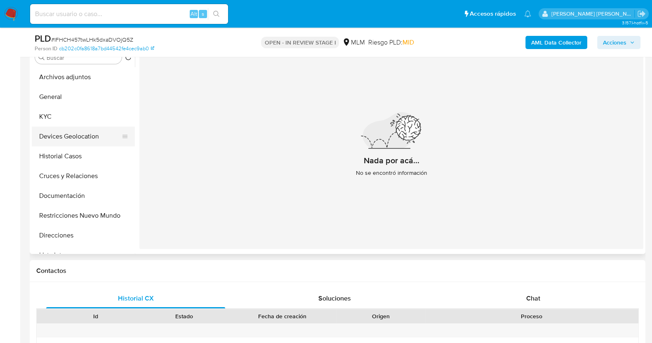
click at [82, 135] on button "Devices Geolocation" at bounding box center [80, 137] width 97 height 20
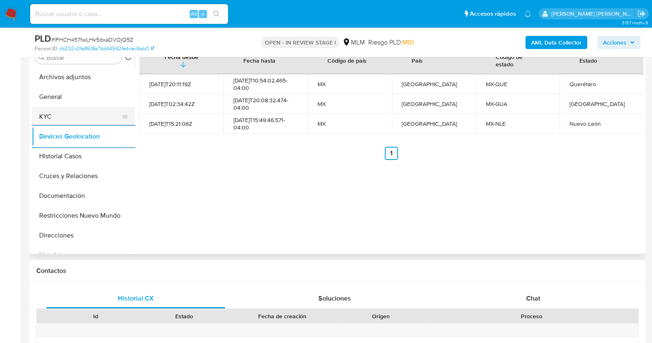
click at [62, 121] on button "KYC" at bounding box center [80, 117] width 97 height 20
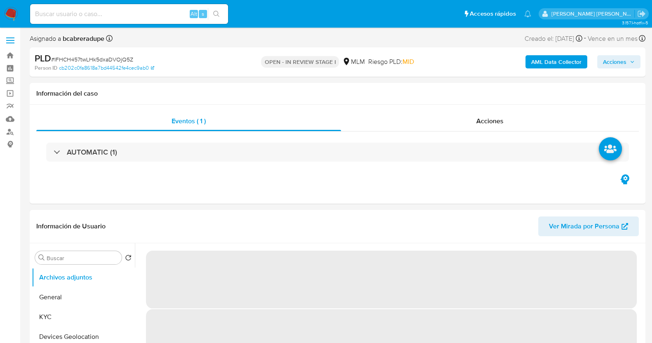
select select "10"
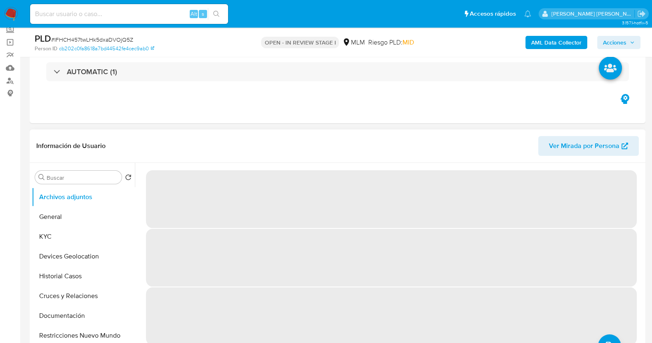
select select "10"
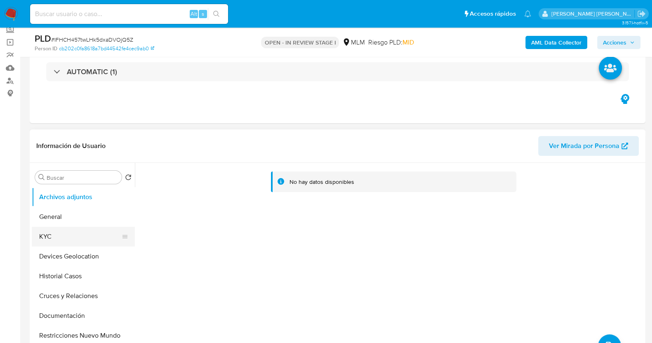
drag, startPoint x: 58, startPoint y: 239, endPoint x: 59, endPoint y: 232, distance: 7.6
click at [58, 239] on button "KYC" at bounding box center [80, 237] width 97 height 20
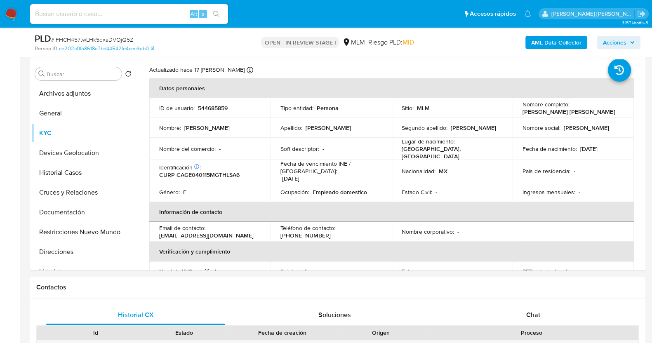
scroll to position [0, 0]
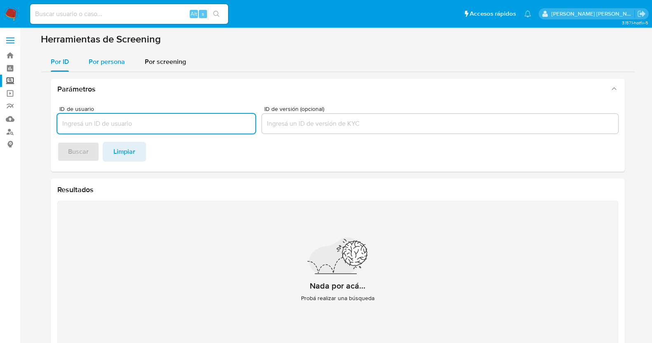
click at [114, 64] on span "Por persona" at bounding box center [107, 61] width 36 height 9
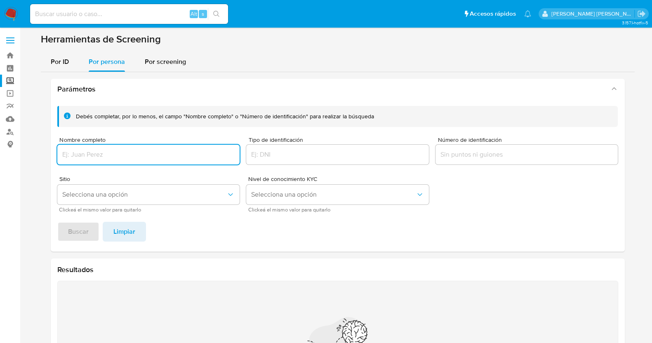
click at [139, 150] on input "Nombre completo" at bounding box center [148, 154] width 183 height 11
type input "JUAN FLORES GARCIA"
click at [87, 229] on span "Buscar" at bounding box center [78, 232] width 21 height 18
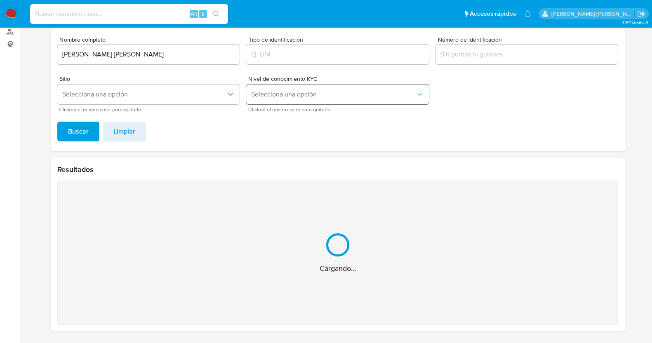
scroll to position [19, 0]
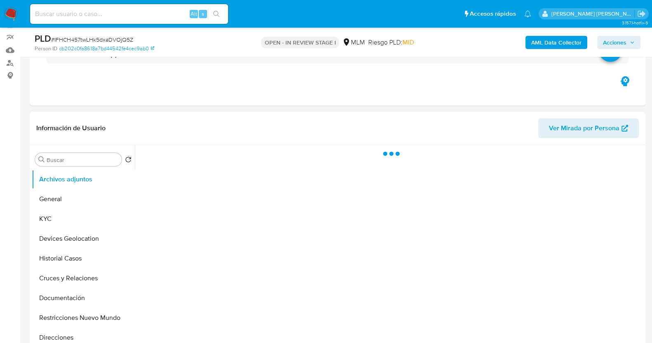
scroll to position [103, 0]
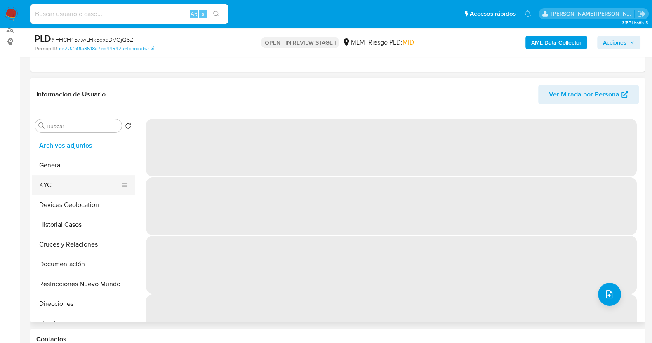
click at [64, 178] on button "KYC" at bounding box center [80, 185] width 97 height 20
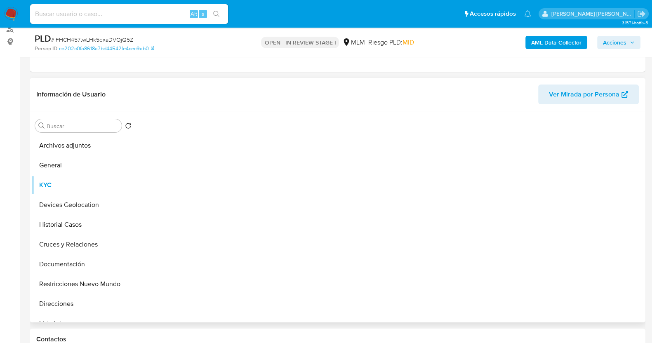
select select "10"
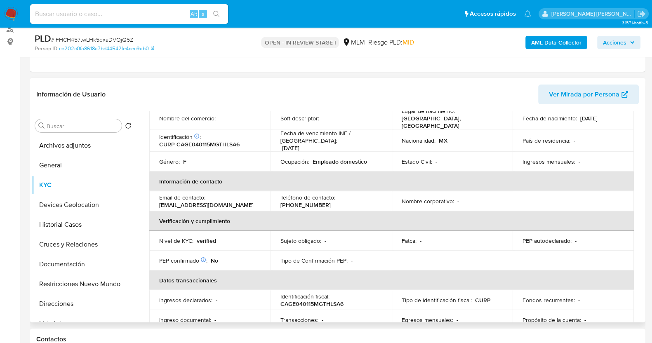
scroll to position [0, 0]
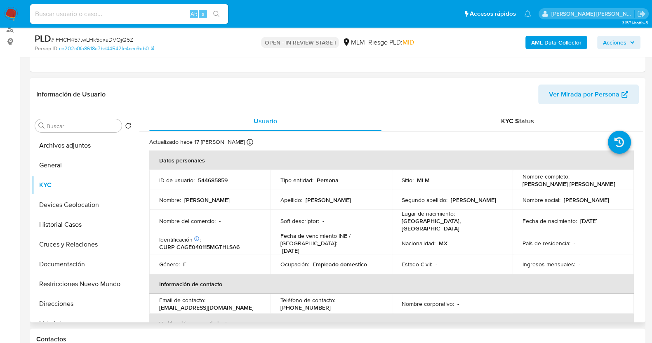
drag, startPoint x: 516, startPoint y: 184, endPoint x: 612, endPoint y: 189, distance: 95.9
click at [612, 189] on td "Nombre completo : Estrella Guadalupe Chavez Gallaga" at bounding box center [573, 180] width 121 height 20
copy p "[PERSON_NAME]"
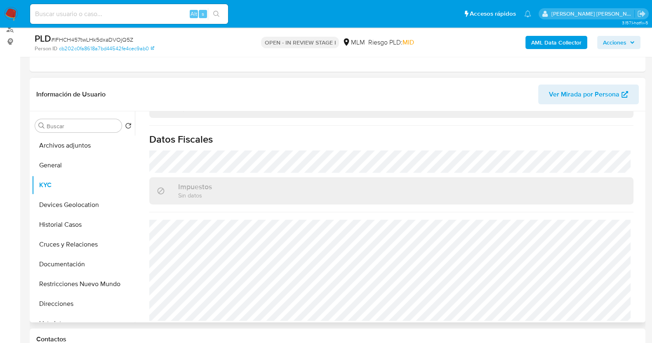
scroll to position [206, 0]
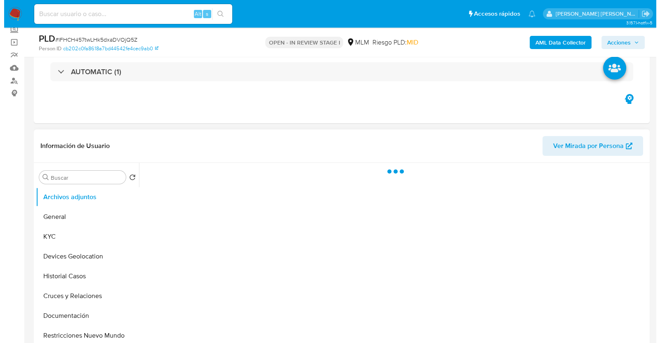
scroll to position [103, 0]
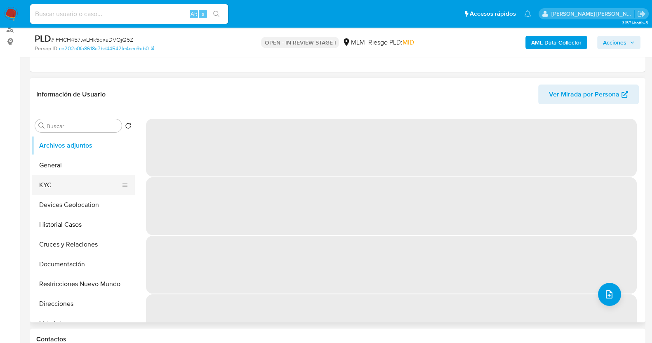
select select "10"
click at [60, 185] on button "KYC" at bounding box center [80, 185] width 97 height 20
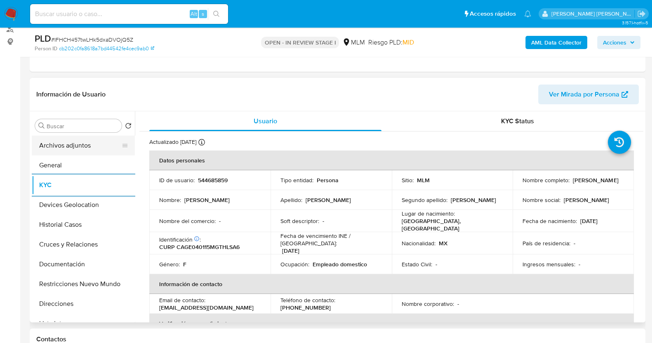
click at [76, 146] on button "Archivos adjuntos" at bounding box center [80, 146] width 97 height 20
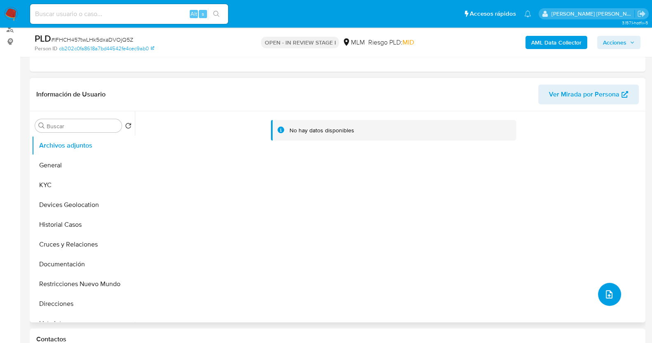
click at [608, 296] on icon "upload-file" at bounding box center [609, 294] width 7 height 8
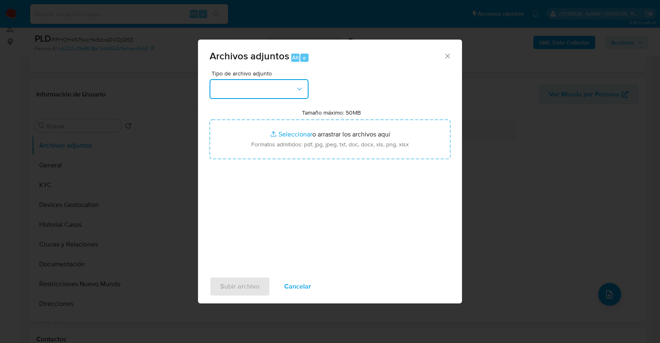
click at [286, 81] on button "button" at bounding box center [259, 89] width 99 height 20
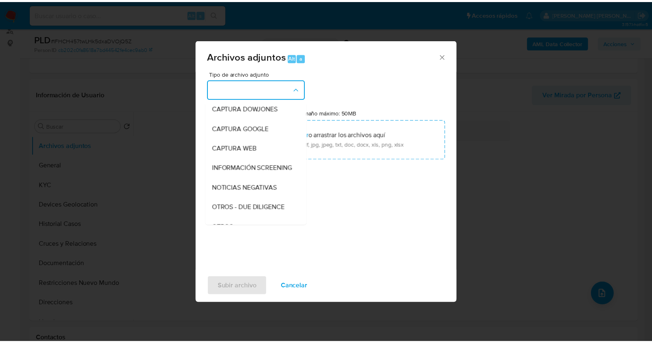
scroll to position [43, 0]
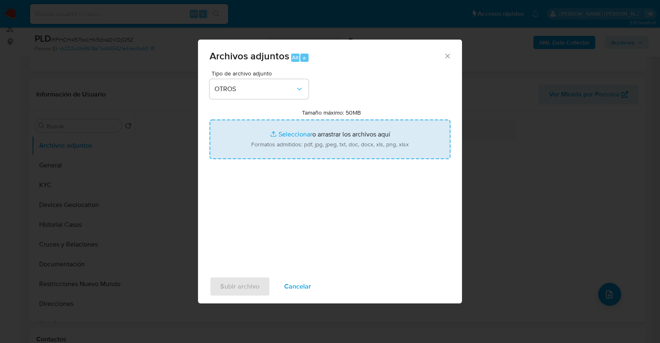
type input "C:\fakepath\544685859_ESTRELLA CHAVEZ_AGO2025.pdf"
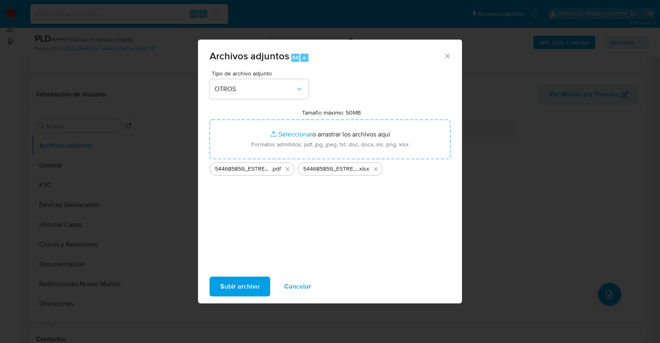
click at [252, 284] on span "Subir archivo" at bounding box center [239, 287] width 39 height 18
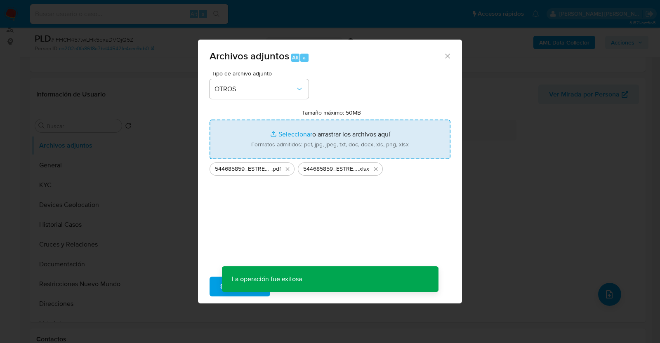
drag, startPoint x: 323, startPoint y: 242, endPoint x: 314, endPoint y: 196, distance: 47.1
click at [332, 238] on div "Tipo de archivo adjunto OTROS Tamaño máximo: 50MB Seleccionar archivos Seleccio…" at bounding box center [330, 168] width 241 height 195
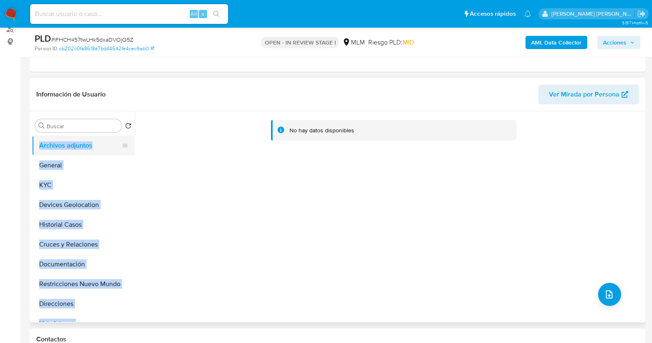
drag, startPoint x: 169, startPoint y: 151, endPoint x: 61, endPoint y: 149, distance: 108.1
click at [61, 147] on div "Buscar Volver al orden por defecto Archivos adjuntos General KYC Devices Geoloc…" at bounding box center [338, 216] width 612 height 211
click at [74, 146] on button "Archivos adjuntos" at bounding box center [80, 146] width 97 height 20
click at [56, 165] on button "General" at bounding box center [80, 166] width 97 height 20
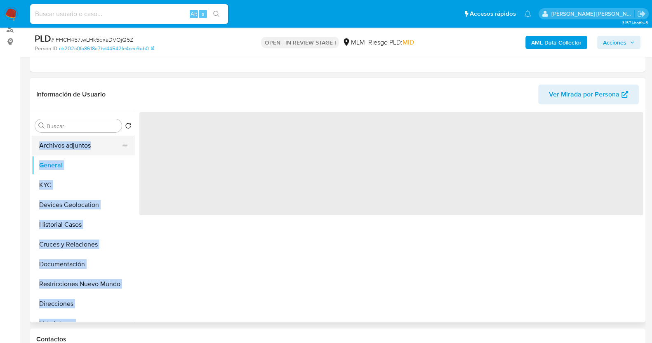
click at [63, 144] on button "Archivos adjuntos" at bounding box center [80, 146] width 97 height 20
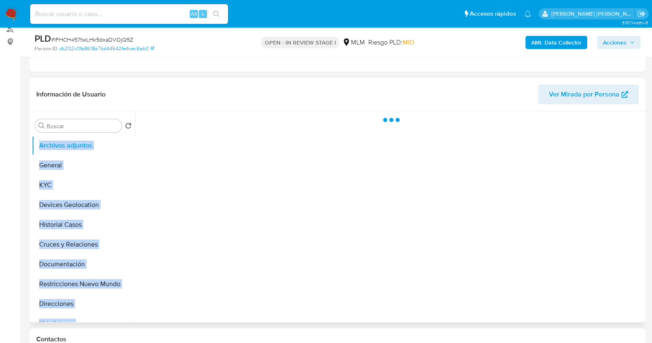
click at [208, 236] on div at bounding box center [389, 216] width 509 height 211
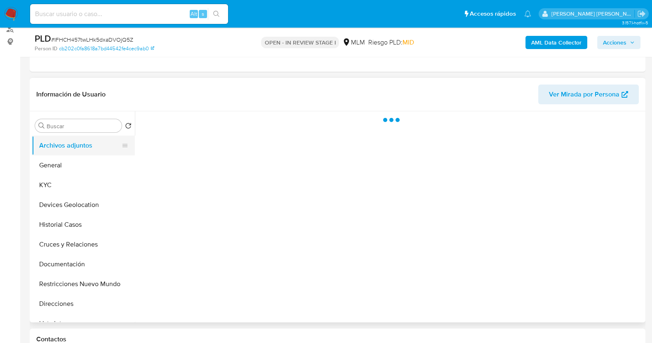
click at [68, 146] on button "Archivos adjuntos" at bounding box center [80, 146] width 97 height 20
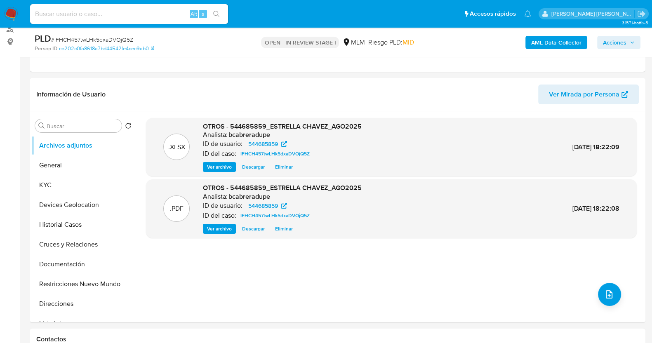
click at [623, 45] on span "Acciones" at bounding box center [615, 42] width 24 height 13
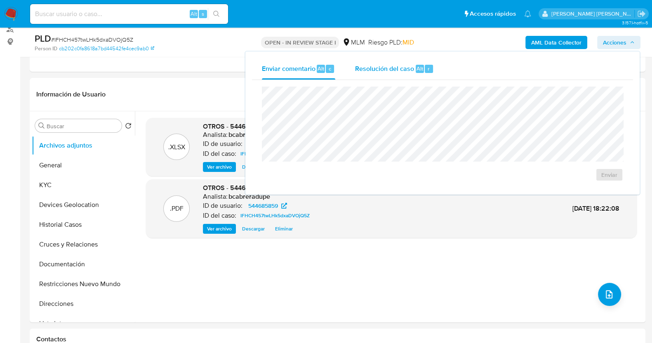
click at [408, 71] on span "Resolución del caso" at bounding box center [384, 68] width 59 height 9
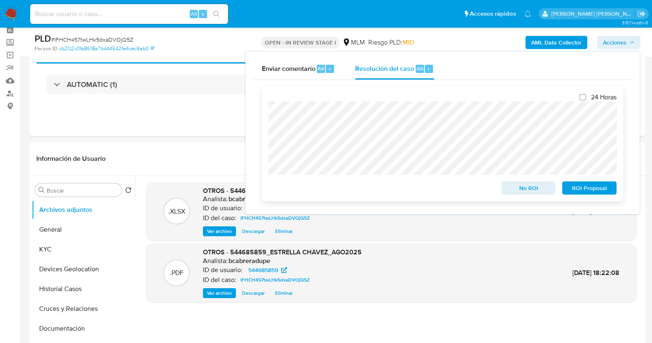
scroll to position [51, 0]
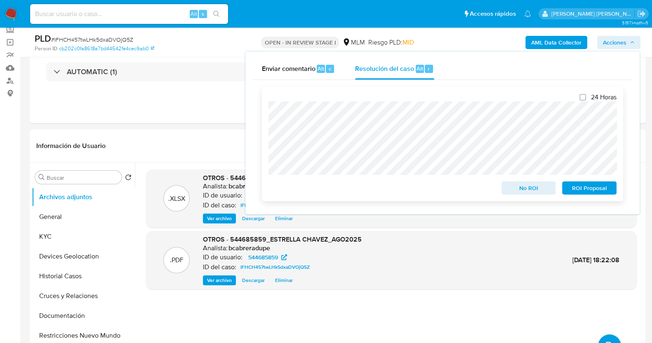
click at [524, 187] on span "No ROI" at bounding box center [529, 188] width 43 height 12
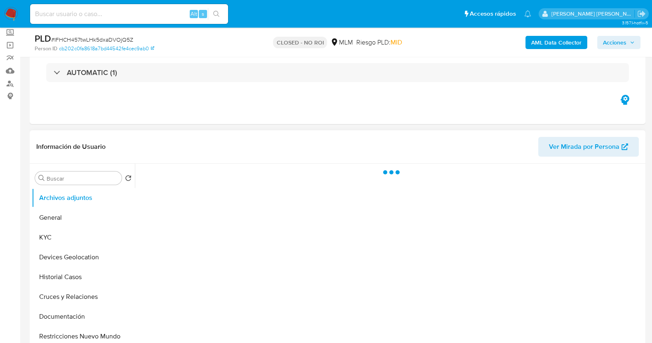
scroll to position [103, 0]
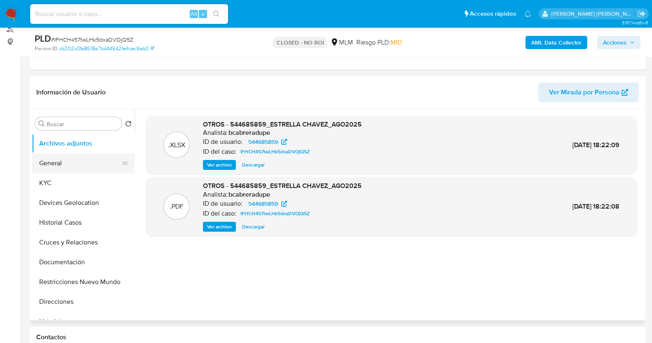
select select "10"
click at [64, 180] on button "KYC" at bounding box center [80, 183] width 97 height 20
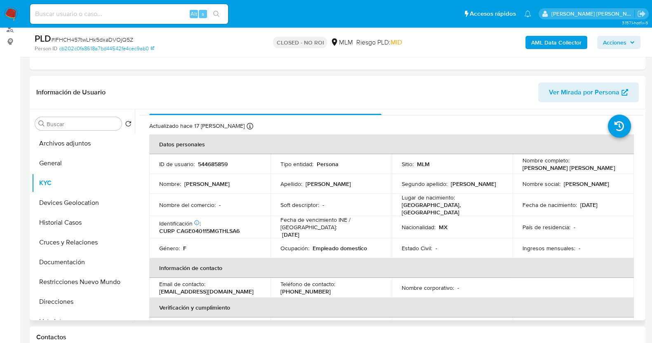
scroll to position [51, 0]
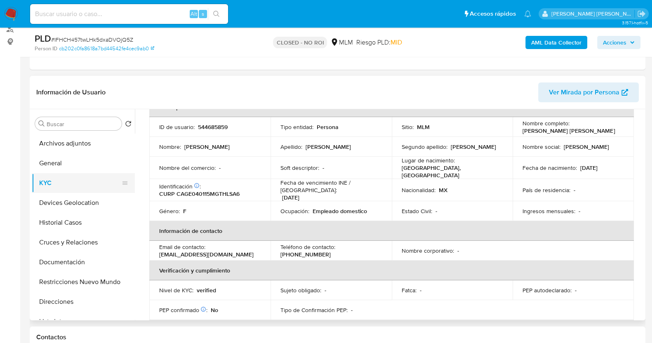
click at [61, 184] on button "KYC" at bounding box center [80, 183] width 97 height 20
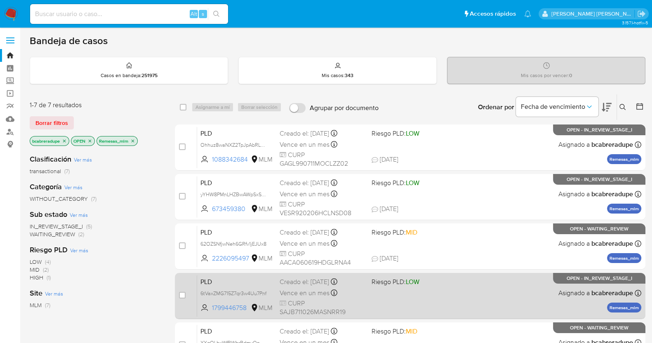
click at [301, 292] on span "Vence en un mes" at bounding box center [305, 293] width 50 height 9
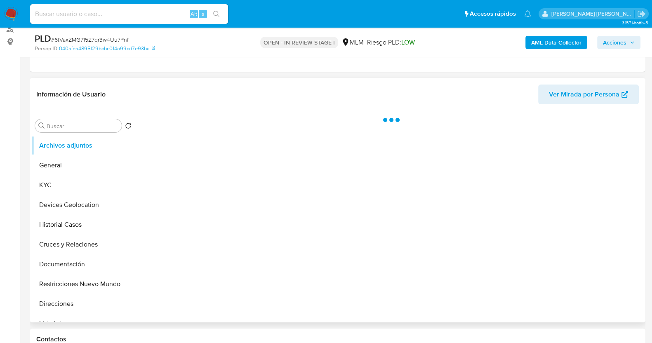
scroll to position [103, 0]
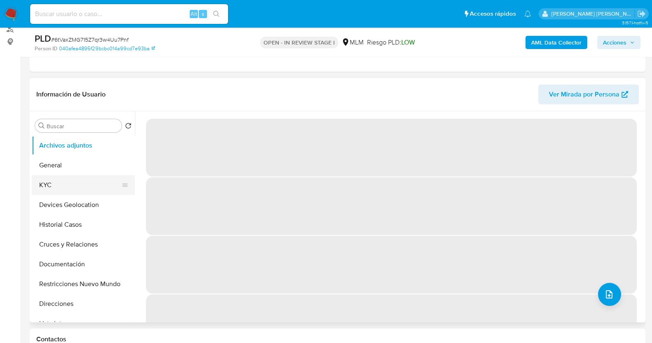
select select "10"
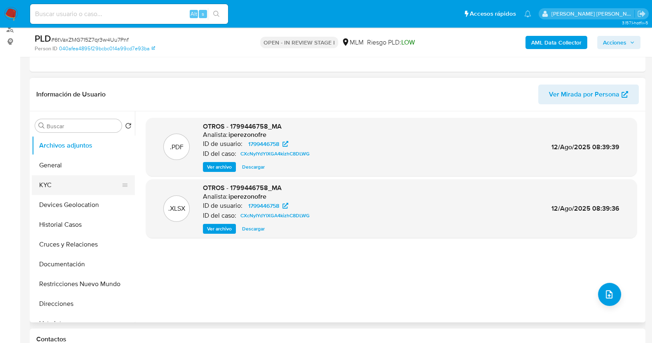
click at [90, 186] on button "KYC" at bounding box center [80, 185] width 97 height 20
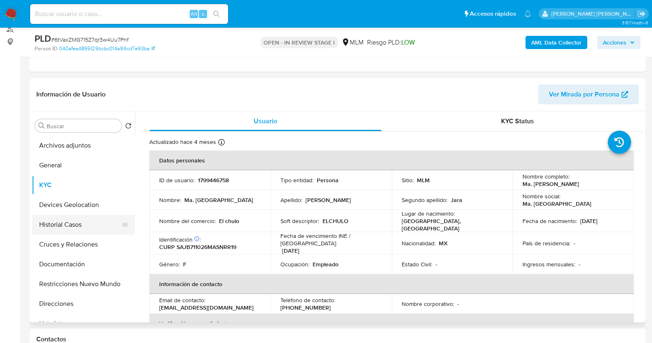
click at [92, 217] on button "Historial Casos" at bounding box center [80, 225] width 97 height 20
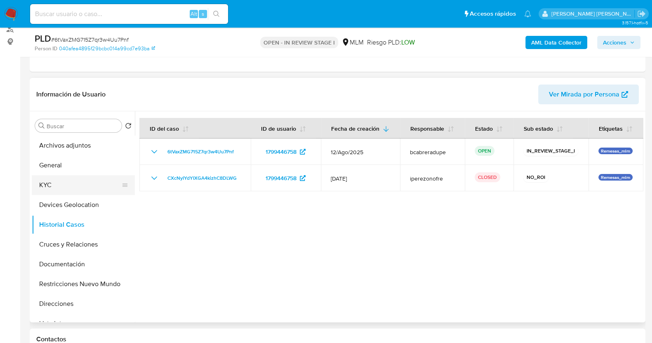
click at [53, 182] on button "KYC" at bounding box center [80, 185] width 97 height 20
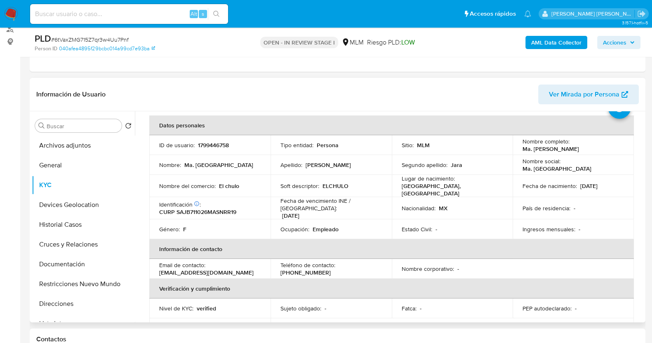
scroll to position [51, 0]
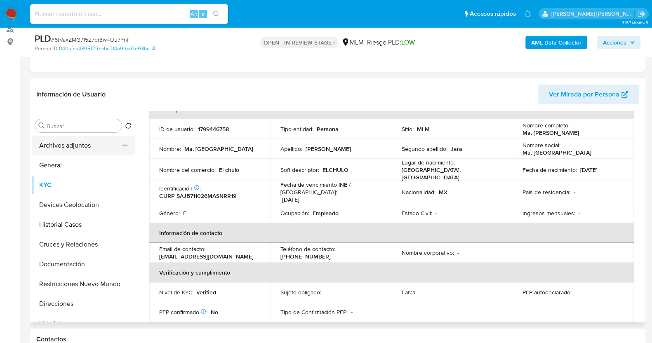
click at [91, 147] on button "Archivos adjuntos" at bounding box center [80, 146] width 97 height 20
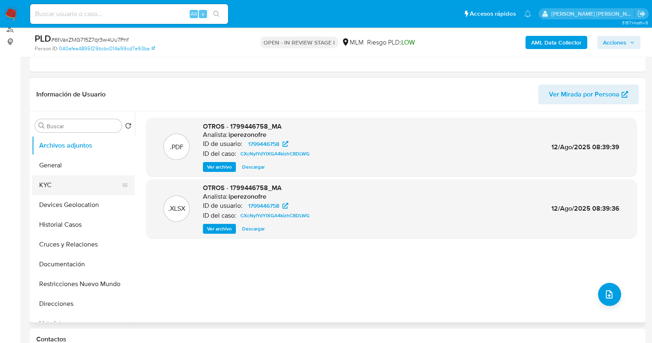
click at [54, 182] on button "KYC" at bounding box center [80, 185] width 97 height 20
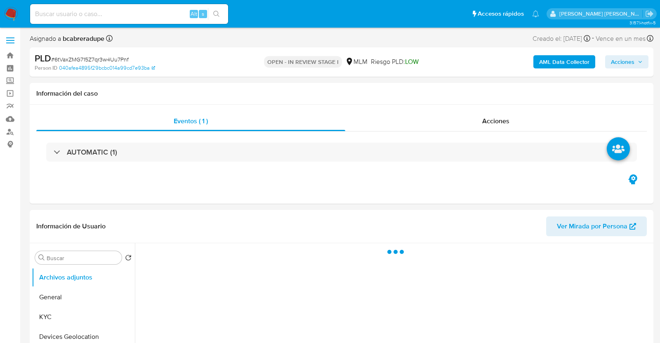
select select "10"
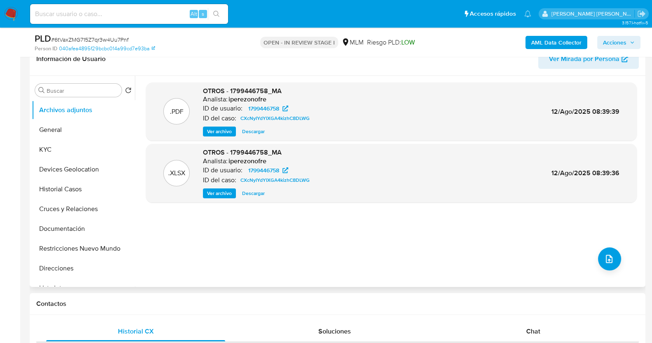
scroll to position [155, 0]
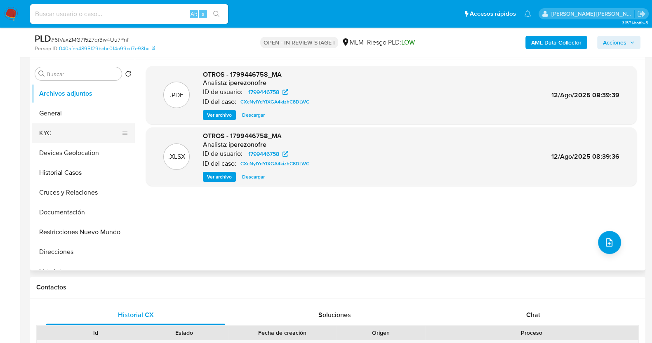
click at [79, 132] on button "KYC" at bounding box center [80, 133] width 97 height 20
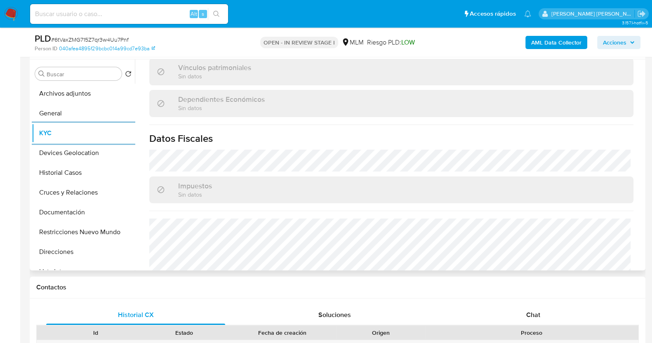
scroll to position [516, 0]
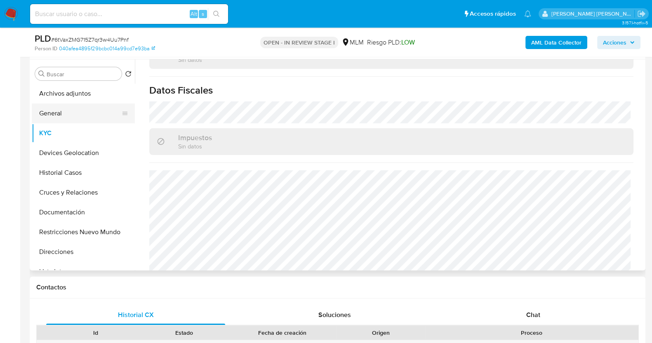
click at [53, 121] on button "General" at bounding box center [80, 114] width 97 height 20
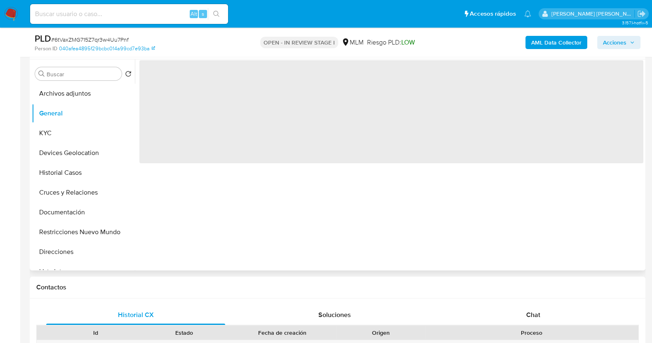
scroll to position [0, 0]
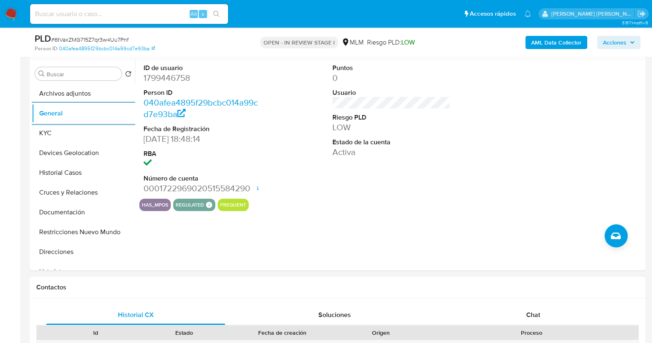
click at [104, 40] on span "# 6tVaxZMG715Z7qr3w4Uu7Pnf" at bounding box center [90, 39] width 78 height 8
copy span "6tVaxZMG715Z7qr3w4Uu7Pnf"
drag, startPoint x: 352, startPoint y: 208, endPoint x: 300, endPoint y: 160, distance: 70.4
click at [352, 208] on div "has_mpos regulated Regulated MLM IFPE Evaluation Result COMPLIES User Regulated…" at bounding box center [391, 205] width 504 height 12
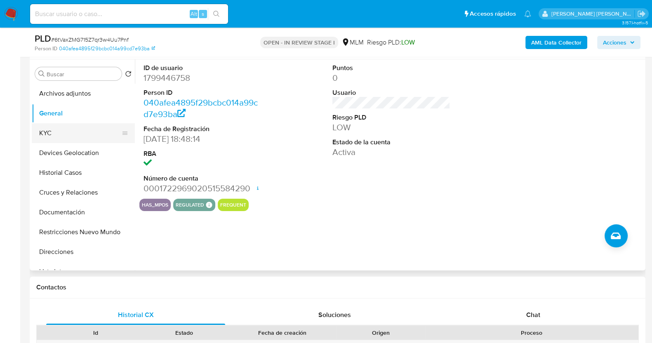
click at [64, 137] on button "KYC" at bounding box center [80, 133] width 97 height 20
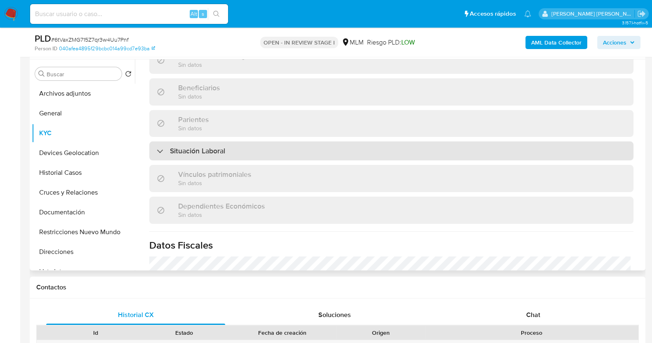
scroll to position [516, 0]
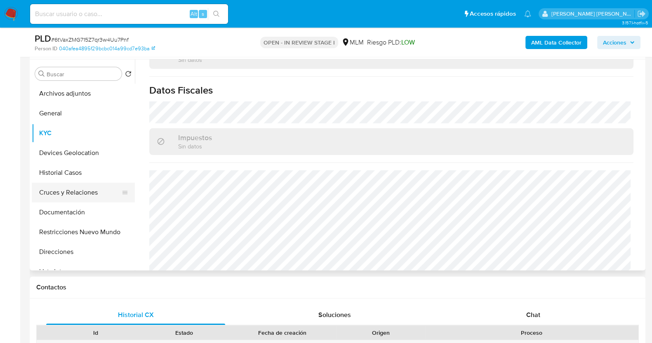
drag, startPoint x: 76, startPoint y: 209, endPoint x: 87, endPoint y: 202, distance: 13.2
click at [76, 209] on button "Documentación" at bounding box center [83, 213] width 103 height 20
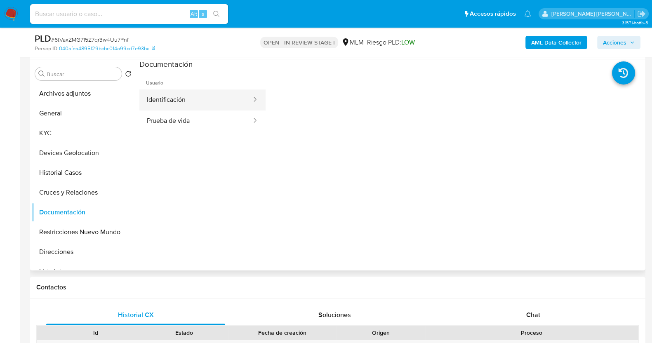
click at [194, 103] on button "Identificación" at bounding box center [195, 100] width 113 height 21
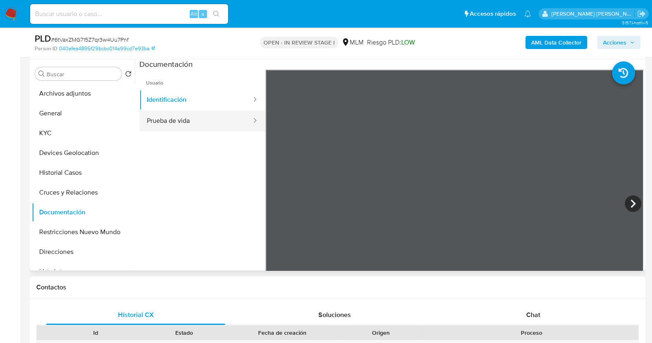
click at [208, 124] on button "Prueba de vida" at bounding box center [195, 121] width 113 height 21
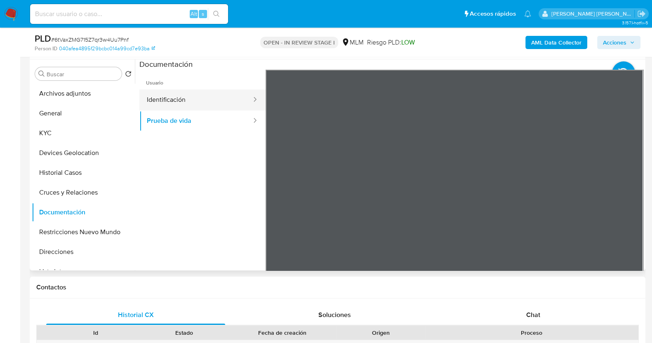
click at [178, 101] on button "Identificación" at bounding box center [195, 100] width 113 height 21
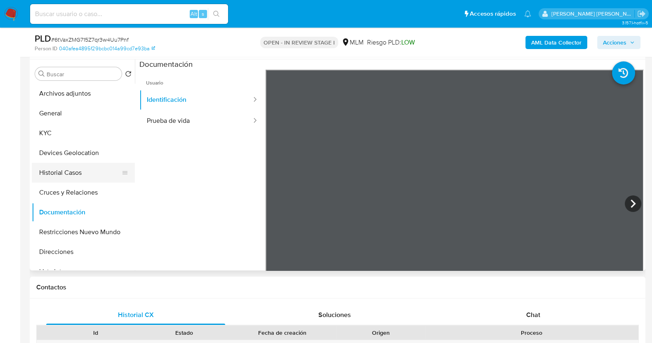
click at [76, 170] on button "Historial Casos" at bounding box center [80, 173] width 97 height 20
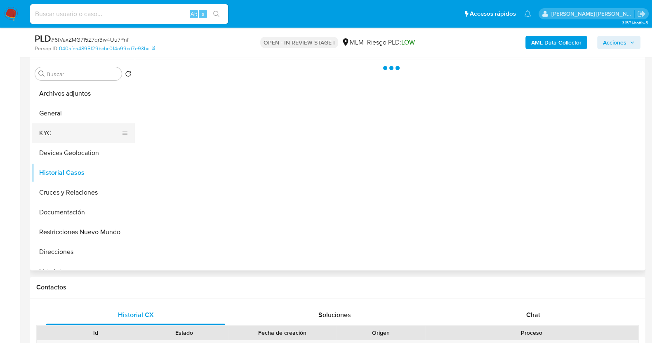
click at [75, 129] on button "KYC" at bounding box center [80, 133] width 97 height 20
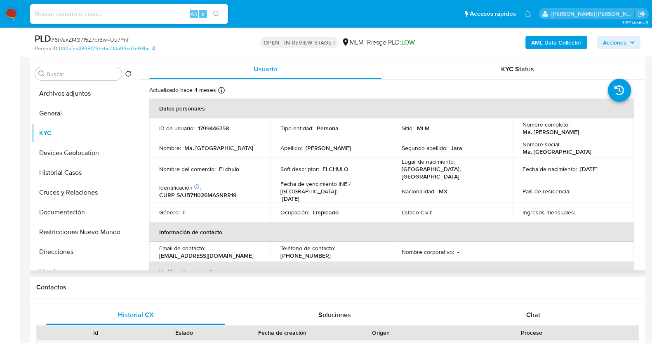
scroll to position [51, 0]
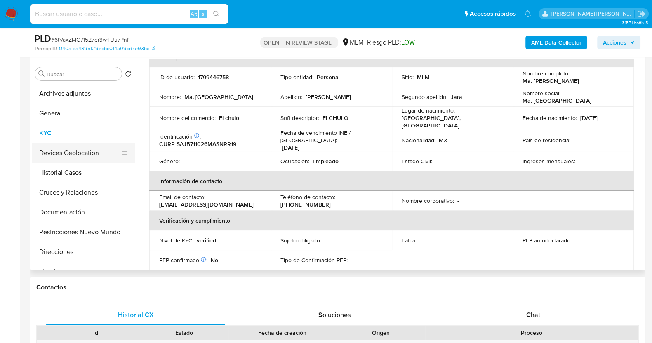
click at [104, 145] on button "Devices Geolocation" at bounding box center [80, 153] width 97 height 20
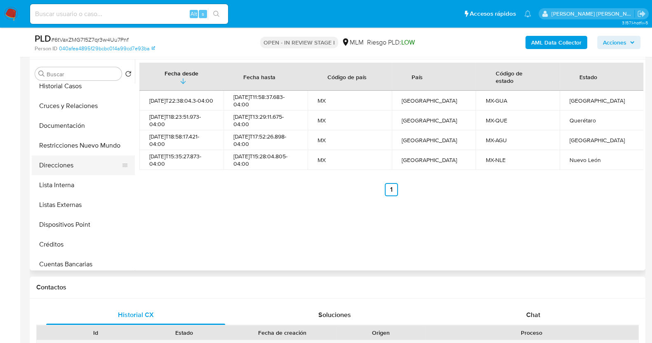
scroll to position [103, 0]
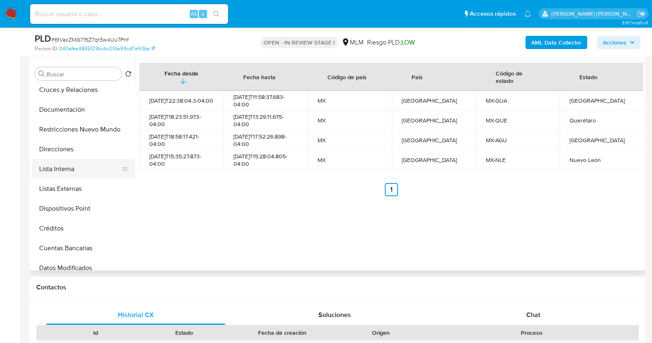
click at [66, 165] on button "Lista Interna" at bounding box center [80, 169] width 97 height 20
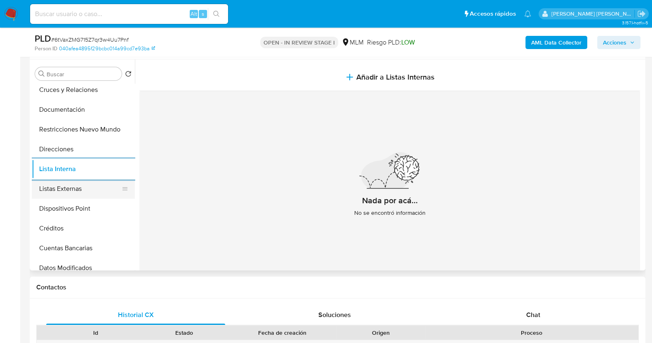
click at [84, 192] on button "Listas Externas" at bounding box center [80, 189] width 97 height 20
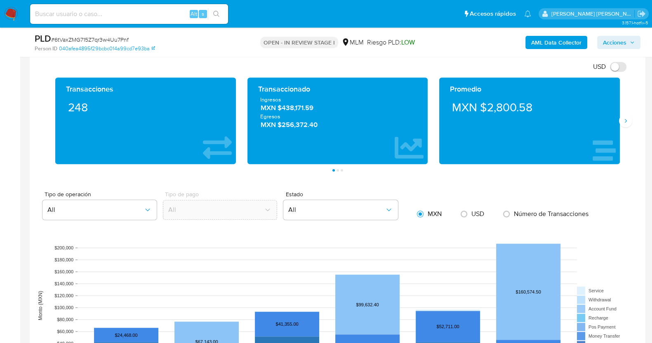
scroll to position [591, 0]
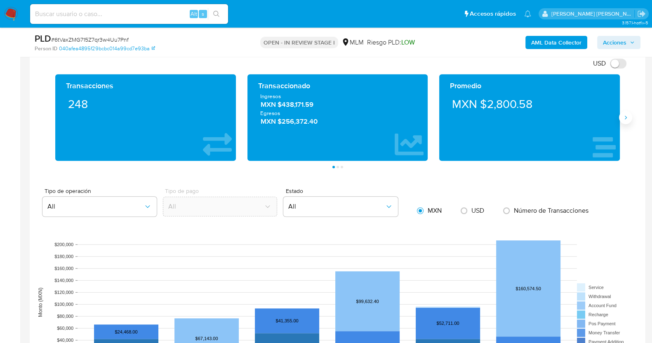
click at [624, 116] on icon "Siguiente" at bounding box center [626, 117] width 7 height 7
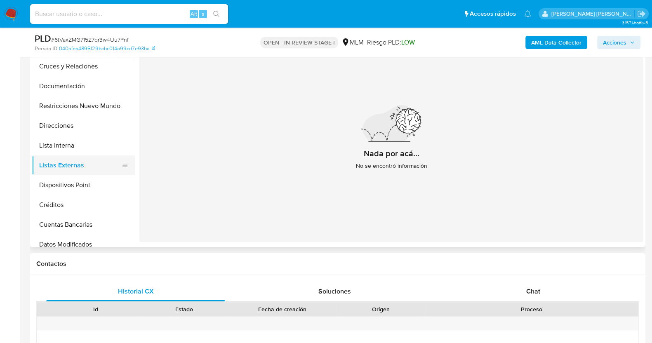
scroll to position [0, 0]
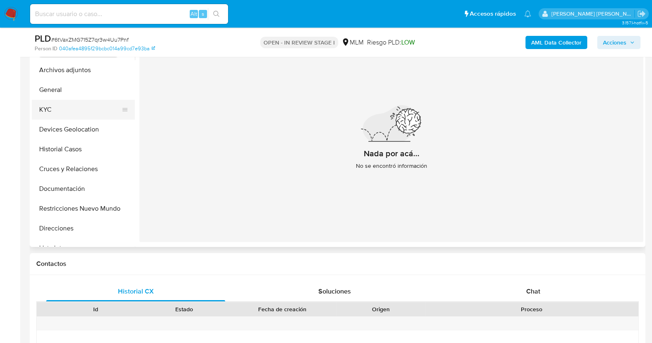
click at [54, 112] on button "KYC" at bounding box center [80, 110] width 97 height 20
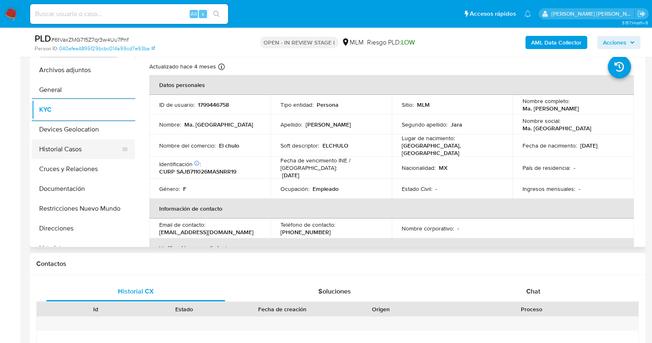
click at [73, 145] on button "Historial Casos" at bounding box center [80, 149] width 97 height 20
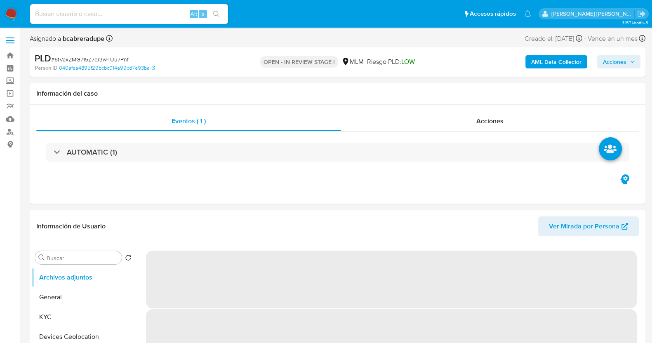
select select "10"
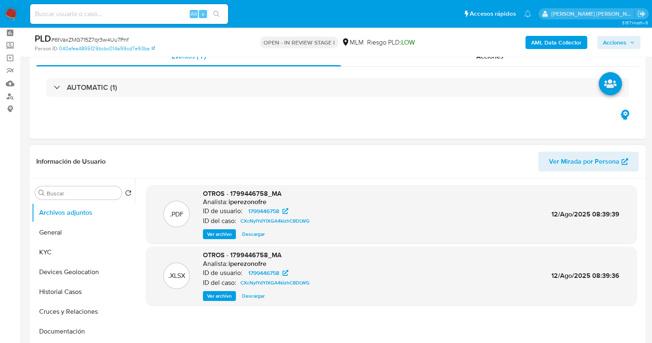
scroll to position [51, 0]
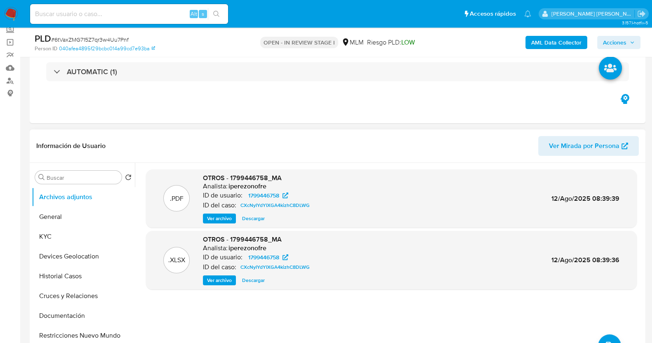
click at [224, 220] on span "Ver archivo" at bounding box center [219, 219] width 25 height 8
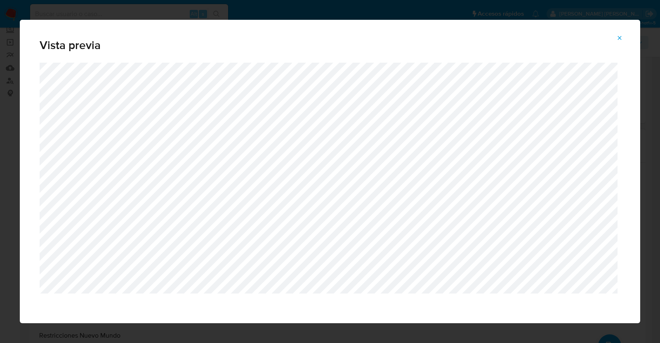
click at [621, 35] on icon "Attachment preview" at bounding box center [619, 38] width 7 height 7
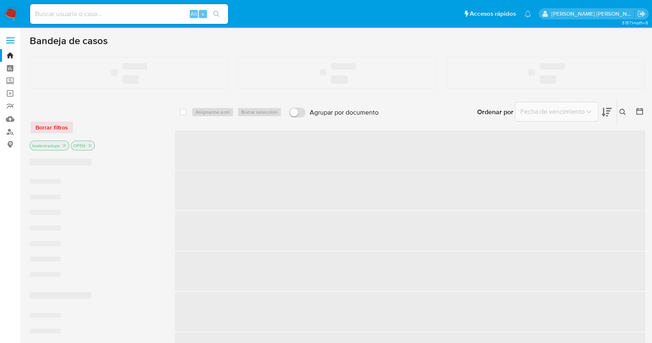
click at [170, 13] on input at bounding box center [129, 14] width 198 height 11
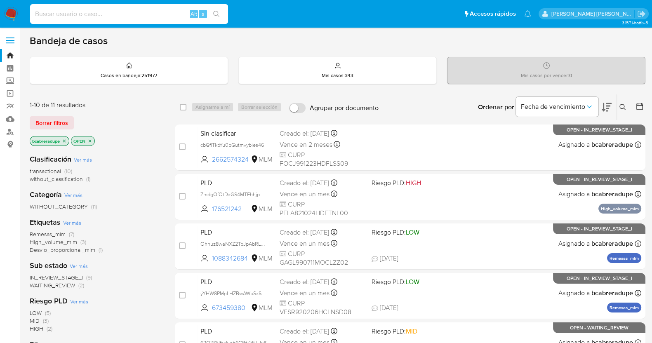
paste input "567318054"
type input "567318054"
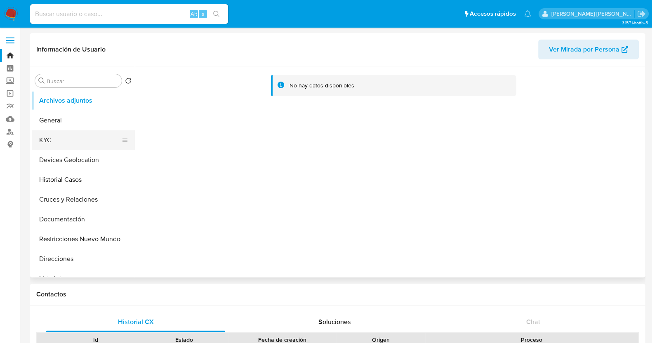
select select "10"
click at [84, 135] on button "KYC" at bounding box center [80, 140] width 97 height 20
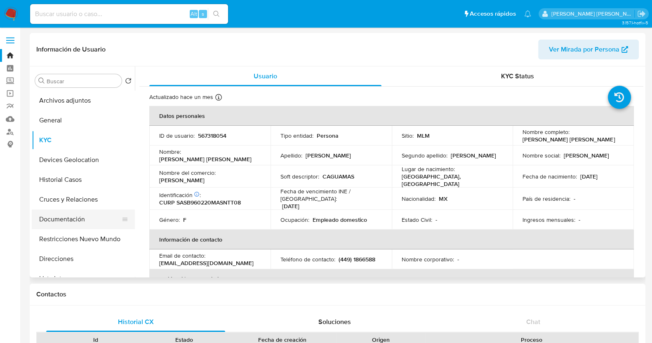
drag, startPoint x: 83, startPoint y: 241, endPoint x: 93, endPoint y: 213, distance: 30.3
click at [83, 241] on button "Restricciones Nuevo Mundo" at bounding box center [83, 239] width 103 height 20
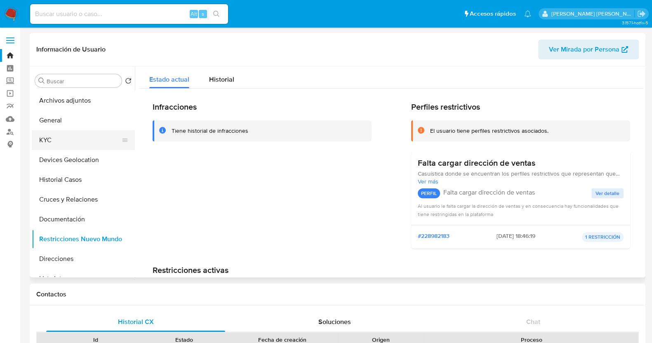
click at [66, 138] on button "KYC" at bounding box center [80, 140] width 97 height 20
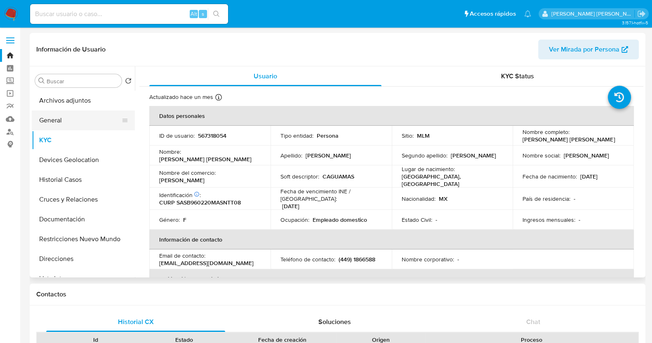
click at [80, 117] on button "General" at bounding box center [80, 121] width 97 height 20
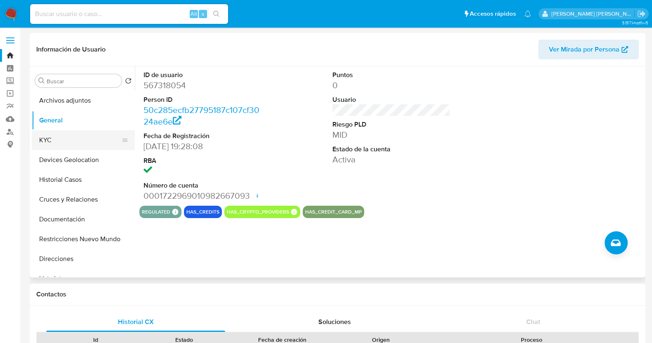
click at [72, 142] on button "KYC" at bounding box center [80, 140] width 97 height 20
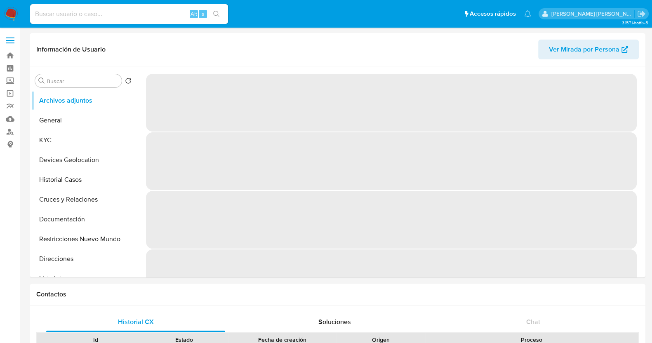
select select "10"
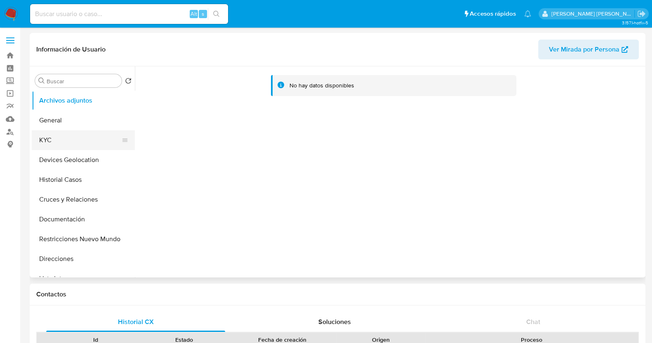
click at [48, 144] on button "KYC" at bounding box center [80, 140] width 97 height 20
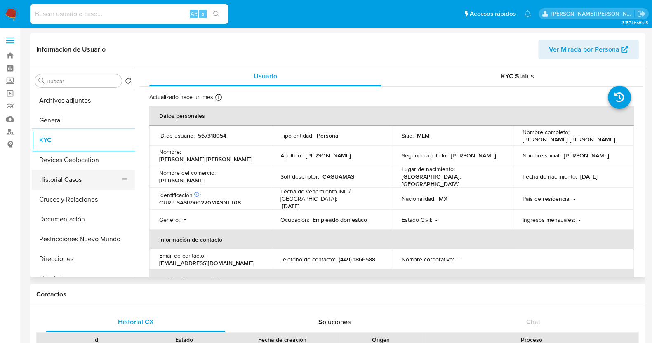
click at [71, 184] on button "Historial Casos" at bounding box center [80, 180] width 97 height 20
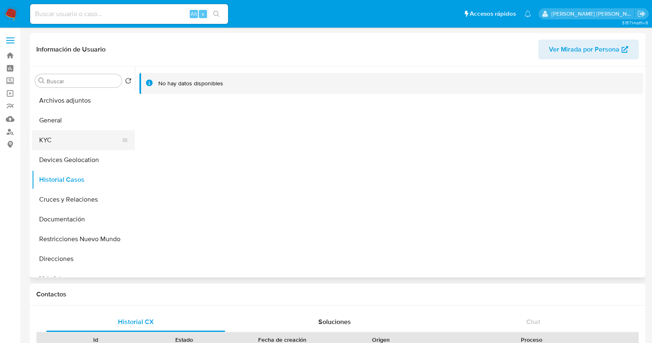
click at [73, 141] on button "KYC" at bounding box center [80, 140] width 97 height 20
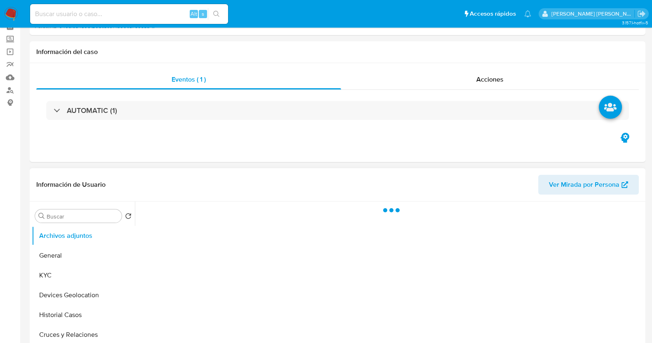
scroll to position [103, 0]
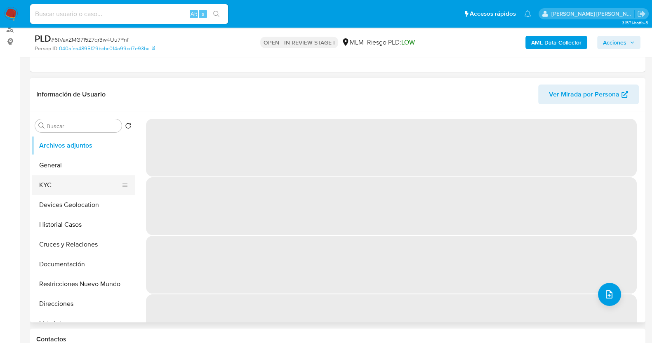
select select "10"
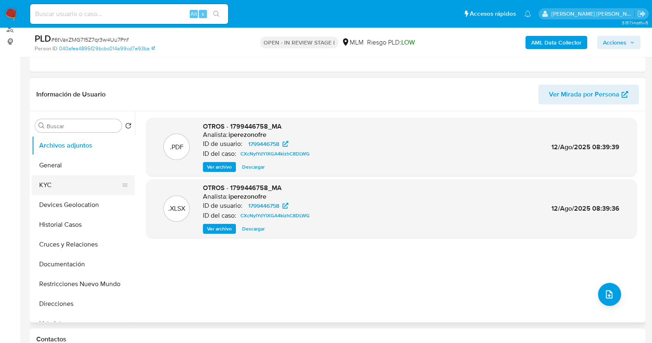
click at [69, 187] on button "KYC" at bounding box center [80, 185] width 97 height 20
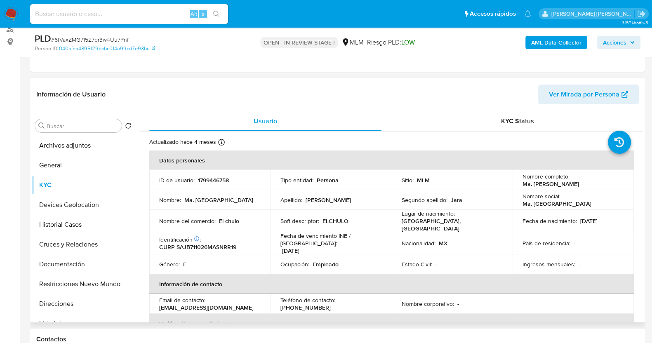
drag, startPoint x: 517, startPoint y: 184, endPoint x: 589, endPoint y: 178, distance: 72.8
click at [593, 184] on td "Nombre completo : Ma. Bernabe Sandoval Jara" at bounding box center [573, 180] width 121 height 20
copy p "Ma. [PERSON_NAME]"
drag, startPoint x: 68, startPoint y: 146, endPoint x: 97, endPoint y: 144, distance: 29.0
click at [68, 146] on button "Archivos adjuntos" at bounding box center [80, 146] width 97 height 20
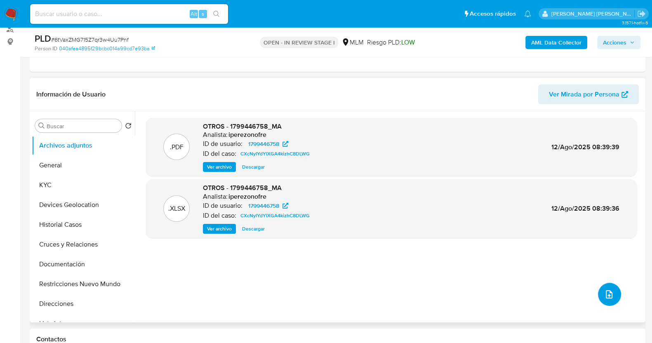
click at [604, 296] on icon "upload-file" at bounding box center [609, 295] width 10 height 10
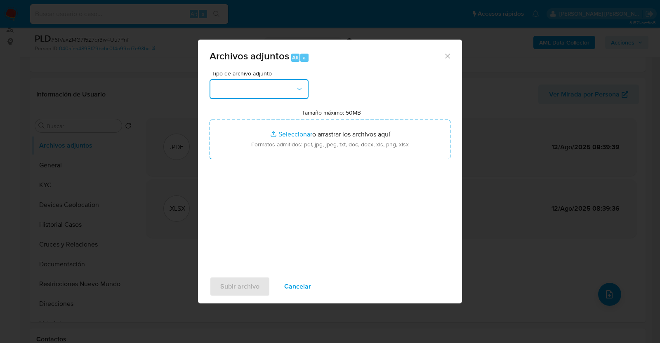
click at [277, 90] on button "button" at bounding box center [259, 89] width 99 height 20
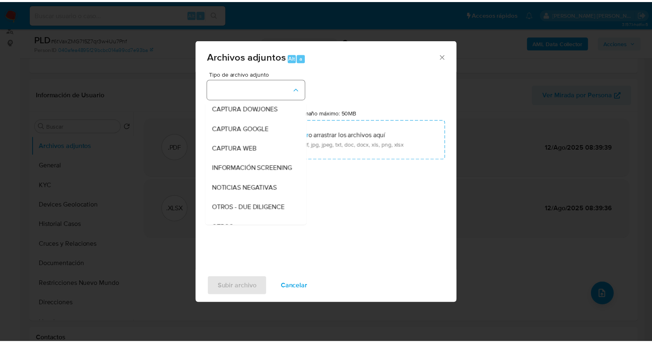
scroll to position [43, 0]
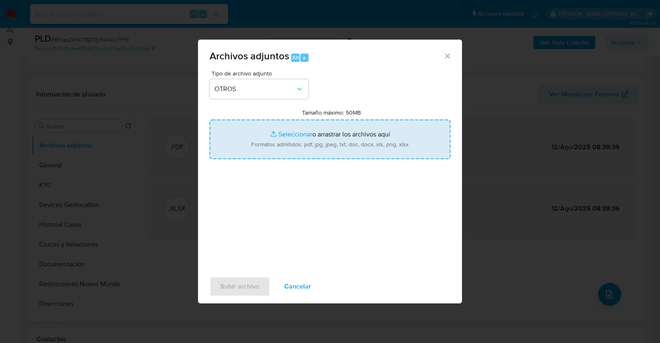
type input "C:\fakepath\1799446758_MA SANDOVAL_AGO2025.pdf"
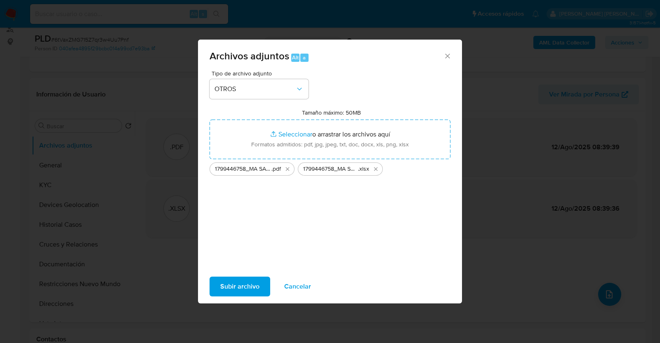
click at [251, 286] on span "Subir archivo" at bounding box center [239, 287] width 39 height 18
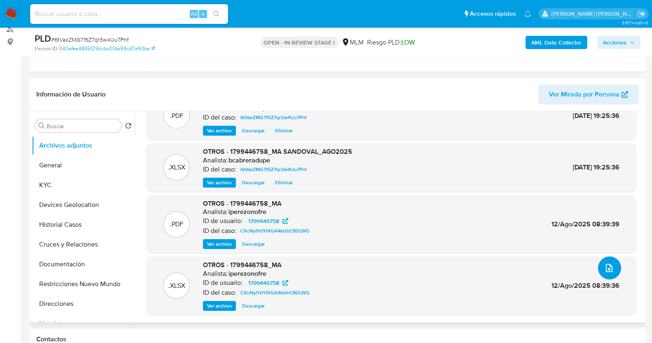
scroll to position [0, 0]
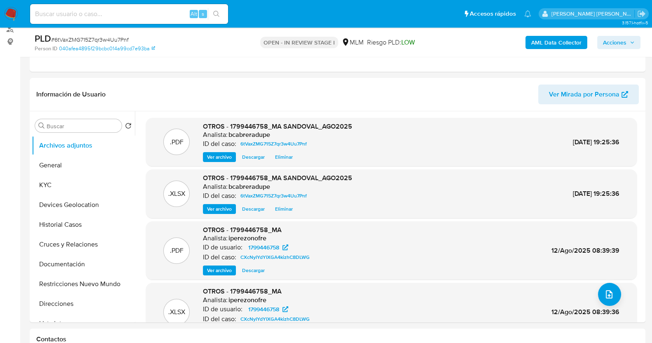
click at [625, 42] on span "Acciones" at bounding box center [615, 42] width 24 height 13
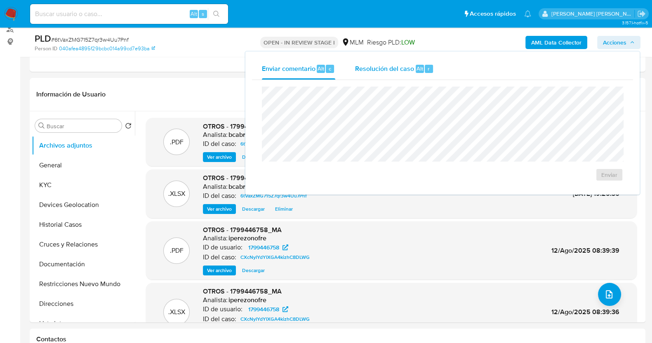
click at [378, 68] on span "Resolución del caso" at bounding box center [384, 68] width 59 height 9
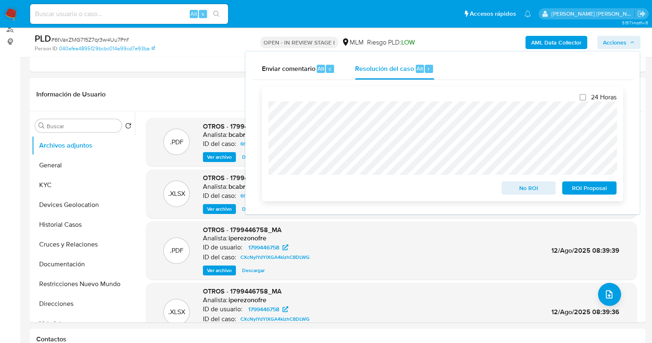
click at [530, 191] on span "No ROI" at bounding box center [529, 188] width 43 height 12
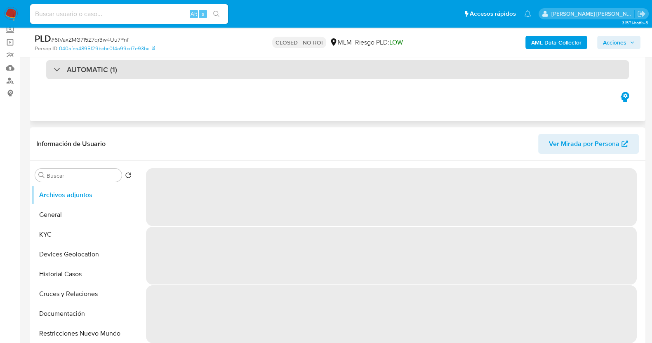
select select "10"
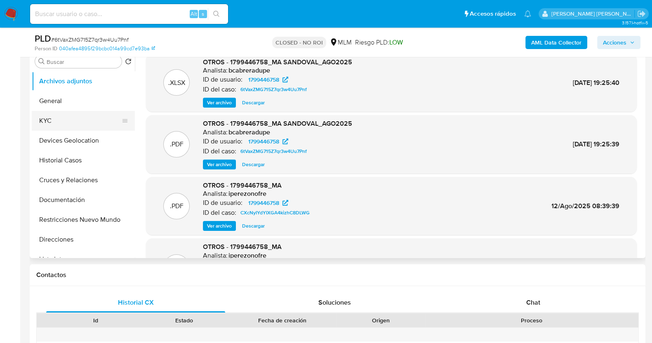
scroll to position [103, 0]
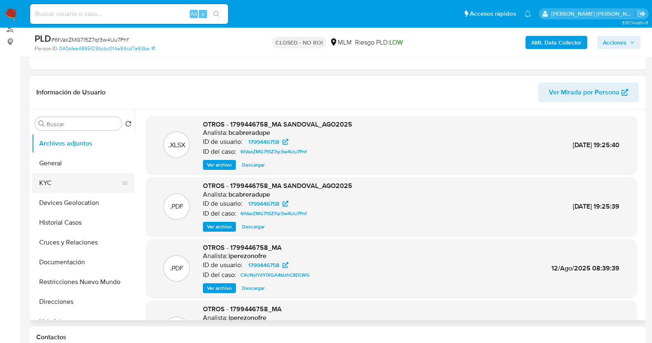
click at [66, 184] on button "KYC" at bounding box center [80, 183] width 97 height 20
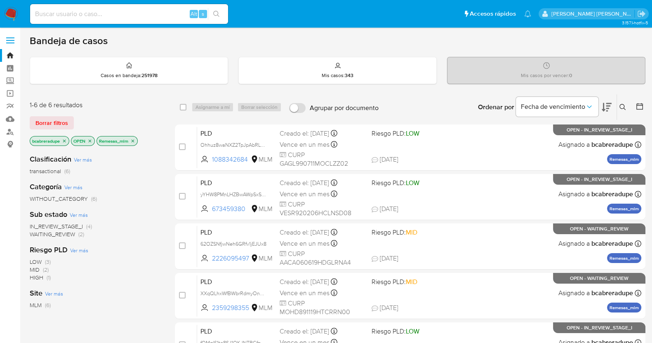
click at [133, 142] on icon "close-filter" at bounding box center [132, 141] width 5 height 5
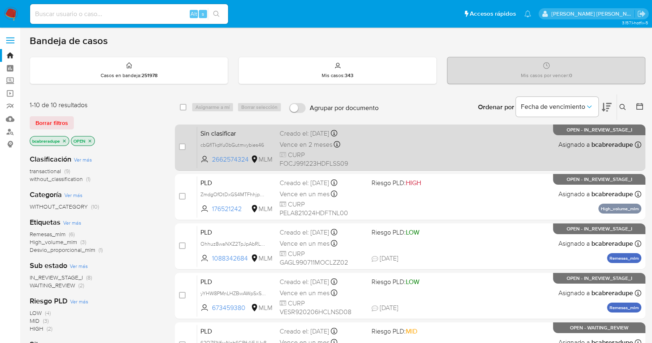
click at [299, 137] on div "Creado el: [DATE] Creado el: [DATE] 08:46:53" at bounding box center [322, 133] width 85 height 9
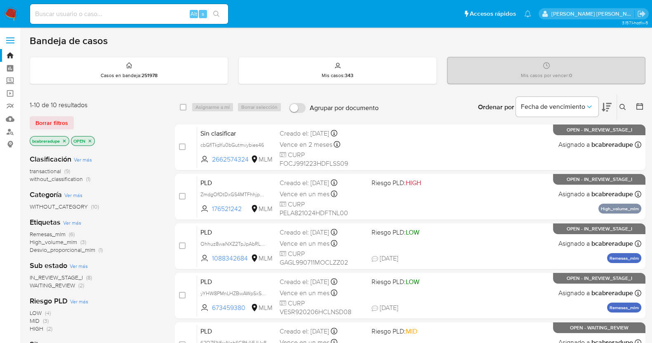
click at [64, 140] on icon "close-filter" at bounding box center [64, 140] width 3 height 3
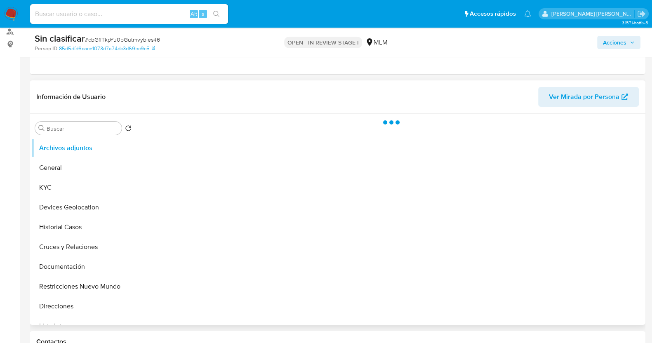
scroll to position [103, 0]
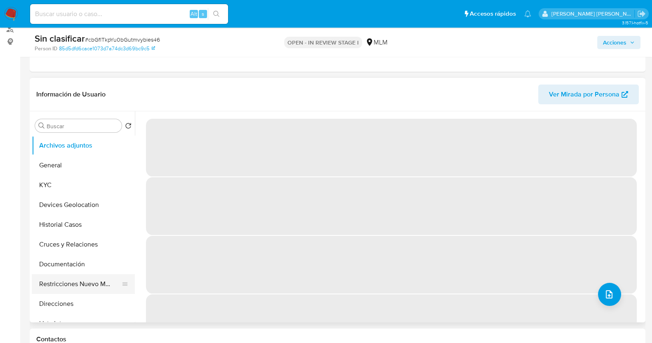
select select "10"
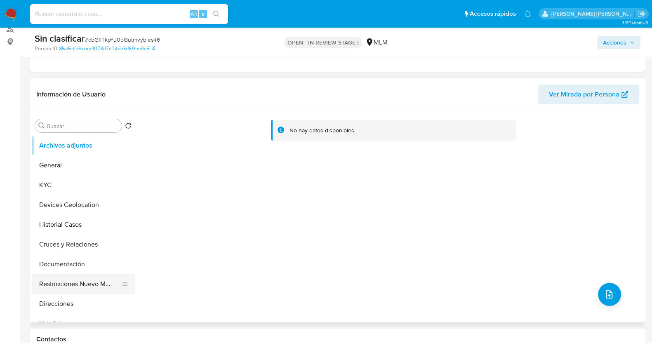
click at [102, 283] on button "Restricciones Nuevo Mundo" at bounding box center [80, 284] width 97 height 20
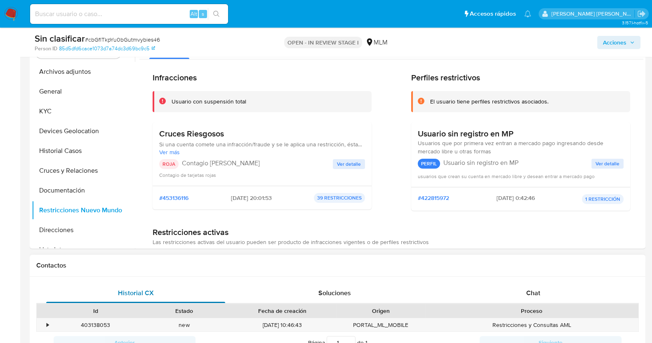
scroll to position [258, 0]
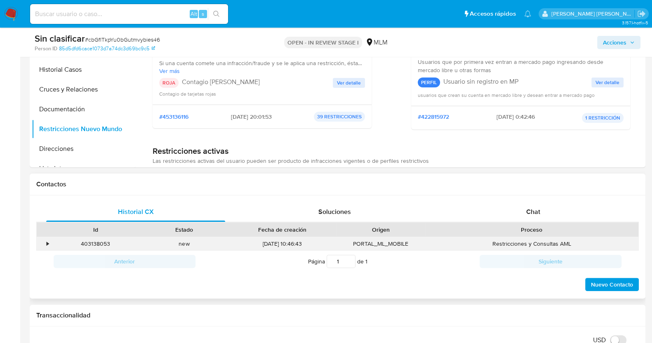
click at [48, 242] on div "•" at bounding box center [48, 244] width 2 height 8
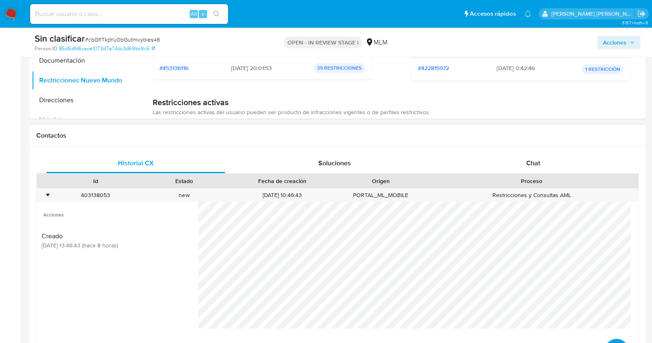
scroll to position [412, 0]
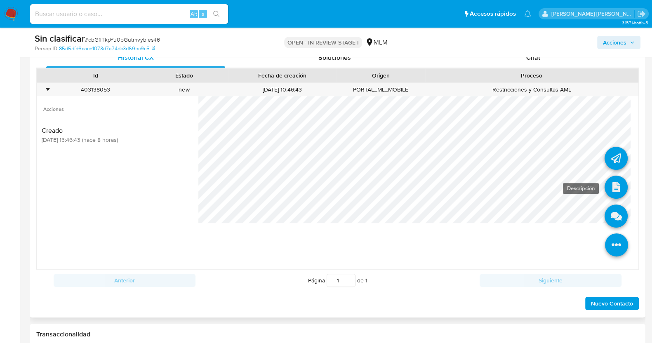
click at [617, 184] on icon at bounding box center [616, 187] width 23 height 23
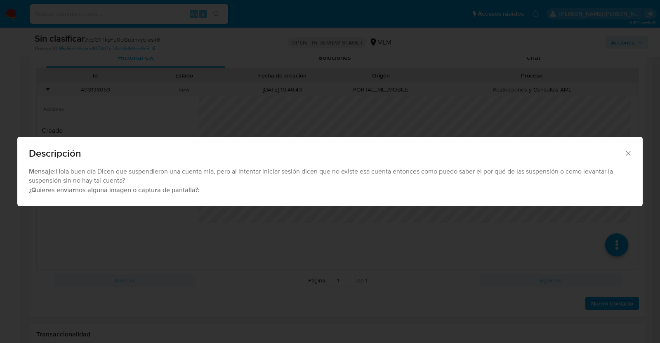
click at [627, 151] on icon "Cerrar" at bounding box center [628, 153] width 8 height 8
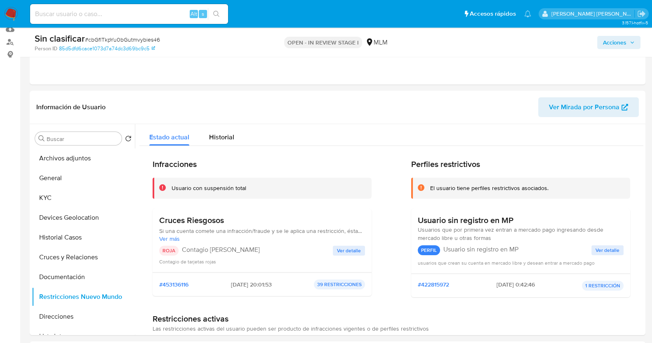
scroll to position [0, 0]
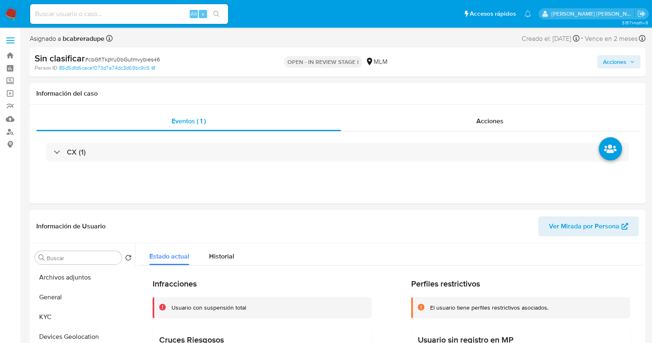
click at [635, 61] on icon "button" at bounding box center [632, 61] width 5 height 5
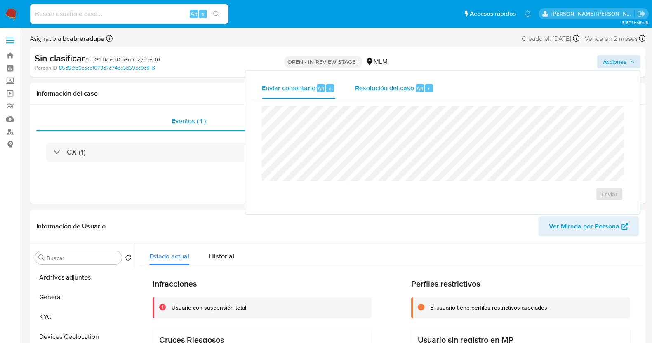
click at [387, 87] on span "Resolución del caso" at bounding box center [384, 87] width 59 height 9
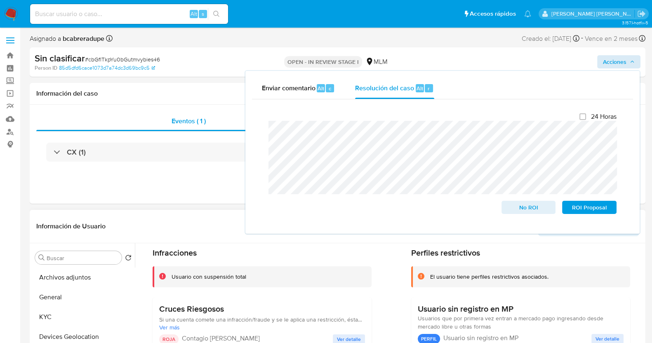
scroll to position [51, 0]
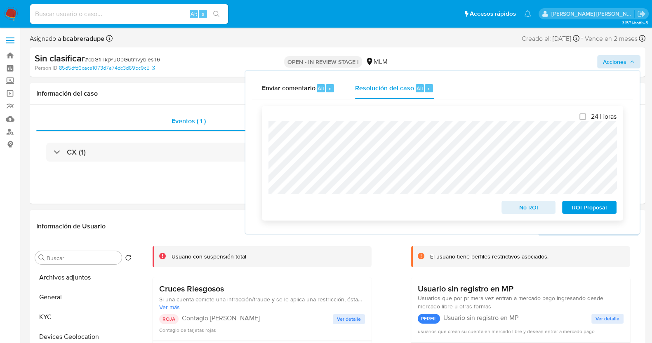
click at [531, 208] on span "No ROI" at bounding box center [529, 208] width 43 height 12
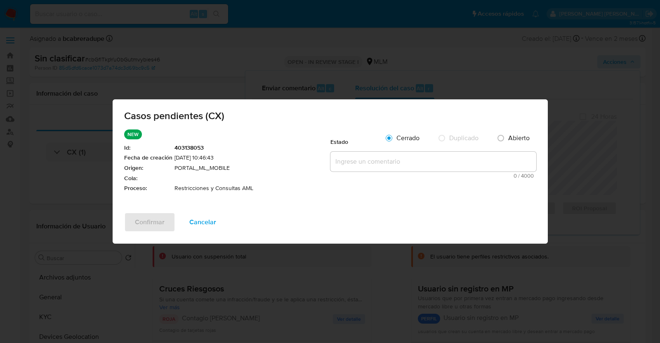
click at [356, 155] on textarea at bounding box center [434, 162] width 206 height 20
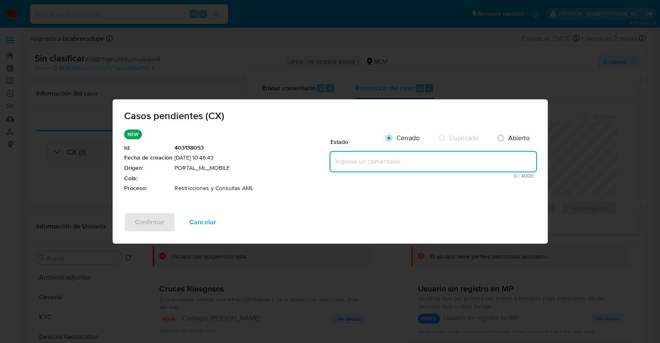
paste textarea "SE VALIDA CASO CX, CUENTA CON RESTRICCION DEBIDO A CRUCES DE RIESGO. SE MANTIEN…"
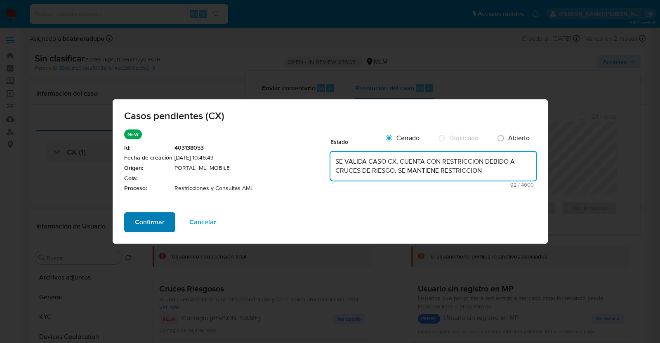
type textarea "SE VALIDA CASO CX, CUENTA CON RESTRICCION DEBIDO A CRUCES DE RIESGO. SE MANTIEN…"
drag, startPoint x: 144, startPoint y: 223, endPoint x: 170, endPoint y: 217, distance: 26.6
click at [146, 223] on span "Confirmar" at bounding box center [150, 222] width 30 height 18
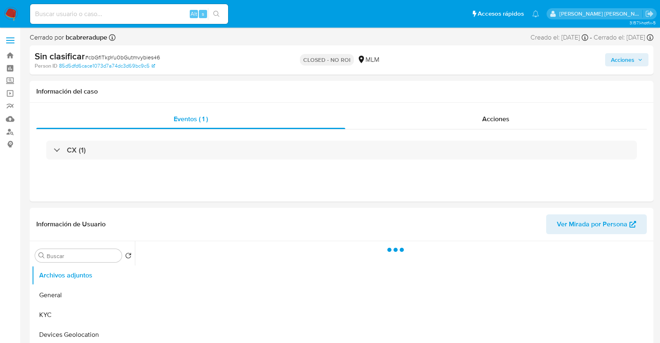
select select "10"
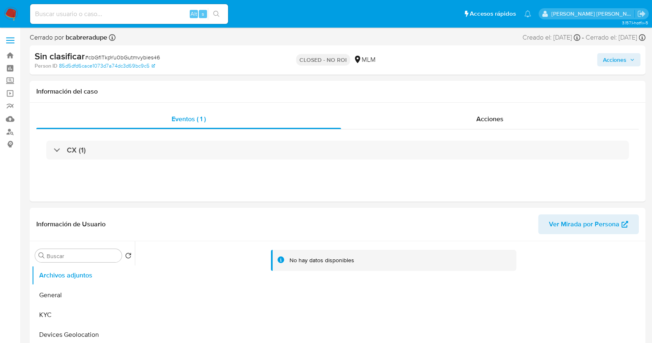
click at [169, 10] on input at bounding box center [129, 14] width 198 height 11
paste input "vm4cF26Ll7knW8BYBTbt2kP5"
type input "vm4cF26Ll7knW8BYBTbt2kP5"
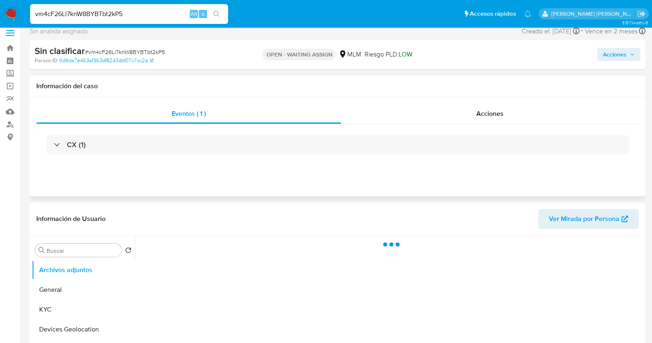
scroll to position [103, 0]
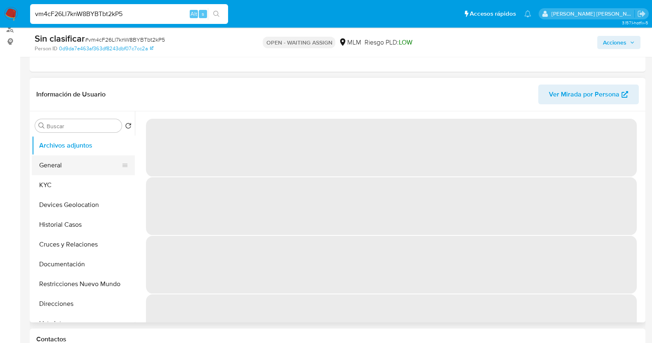
select select "10"
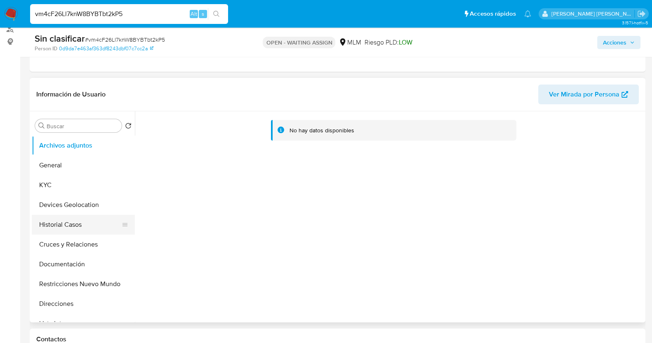
click at [85, 217] on button "Historial Casos" at bounding box center [80, 225] width 97 height 20
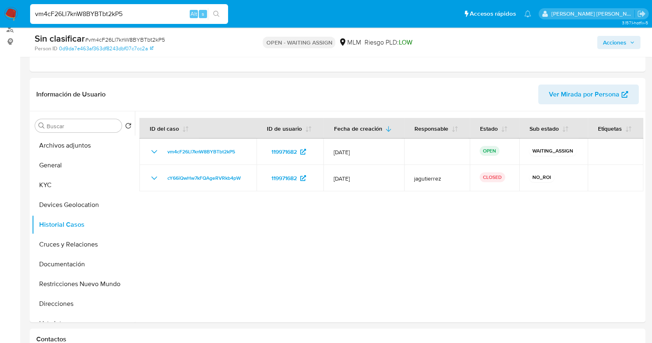
click at [116, 13] on input "vm4cF26Ll7knW8BYBTbt2kP5" at bounding box center [129, 14] width 198 height 11
click at [124, 13] on input "vm4cF26Ll7knW8BYBTbt2kP5" at bounding box center [129, 14] width 198 height 11
paste input "O9rNoN7Qdcqn2CiPE1frQByV"
type input "O9rNoN7Qdcqn2CiPE1frQByV"
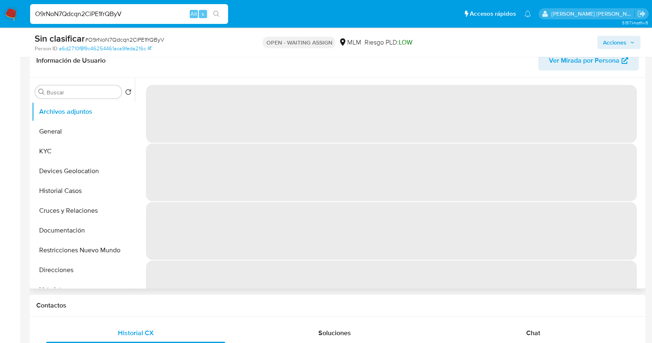
scroll to position [103, 0]
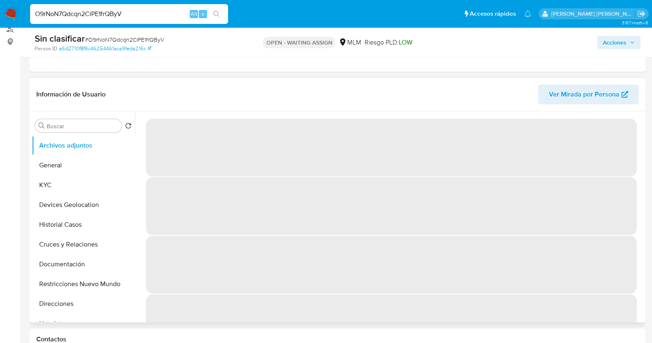
select select "10"
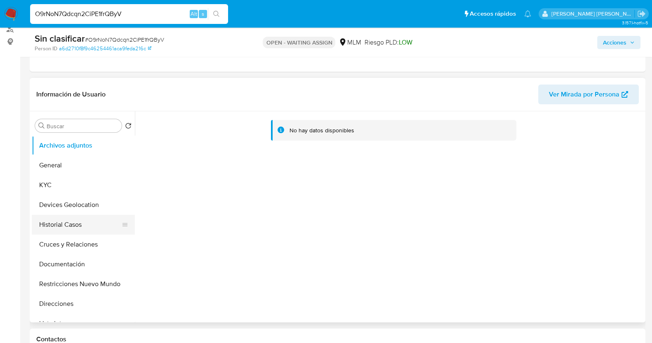
click at [73, 225] on button "Historial Casos" at bounding box center [80, 225] width 97 height 20
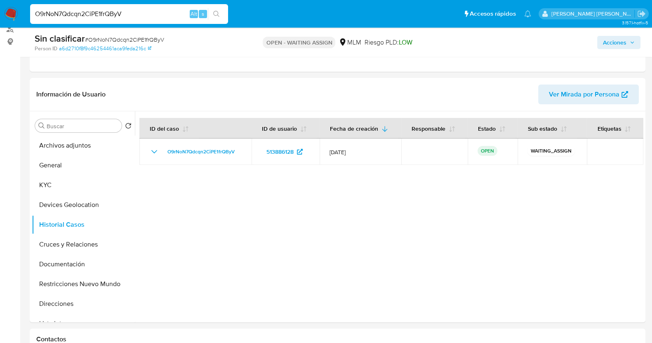
click at [134, 12] on input "O9rNoN7Qdcqn2CiPE1frQByV" at bounding box center [129, 14] width 198 height 11
paste input "8yvyh0IFVw4IWKPhM5dKcTyI"
type input "8yvyh0IFVw4IWKPhM5dKcTyI"
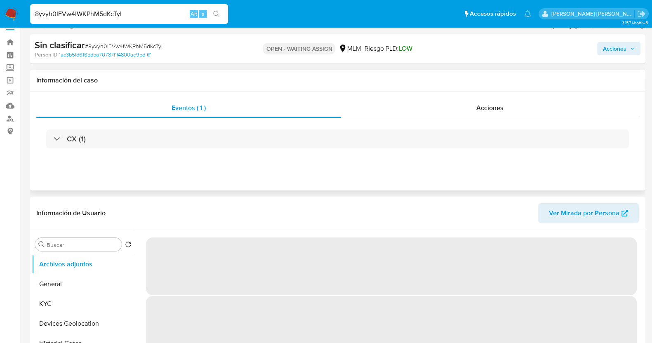
scroll to position [51, 0]
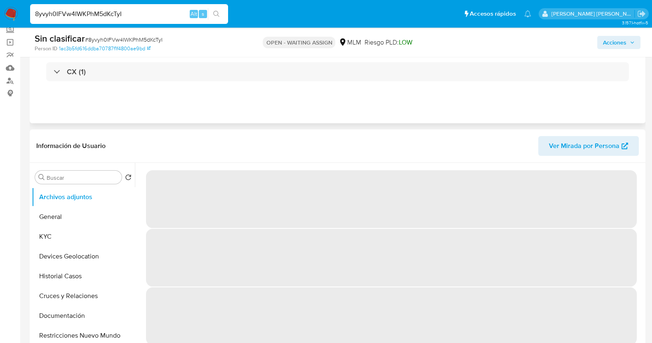
select select "10"
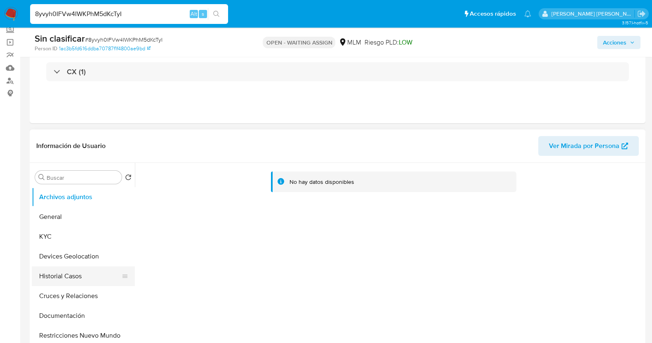
click at [72, 276] on button "Historial Casos" at bounding box center [80, 277] width 97 height 20
